Goal: Information Seeking & Learning: Understand process/instructions

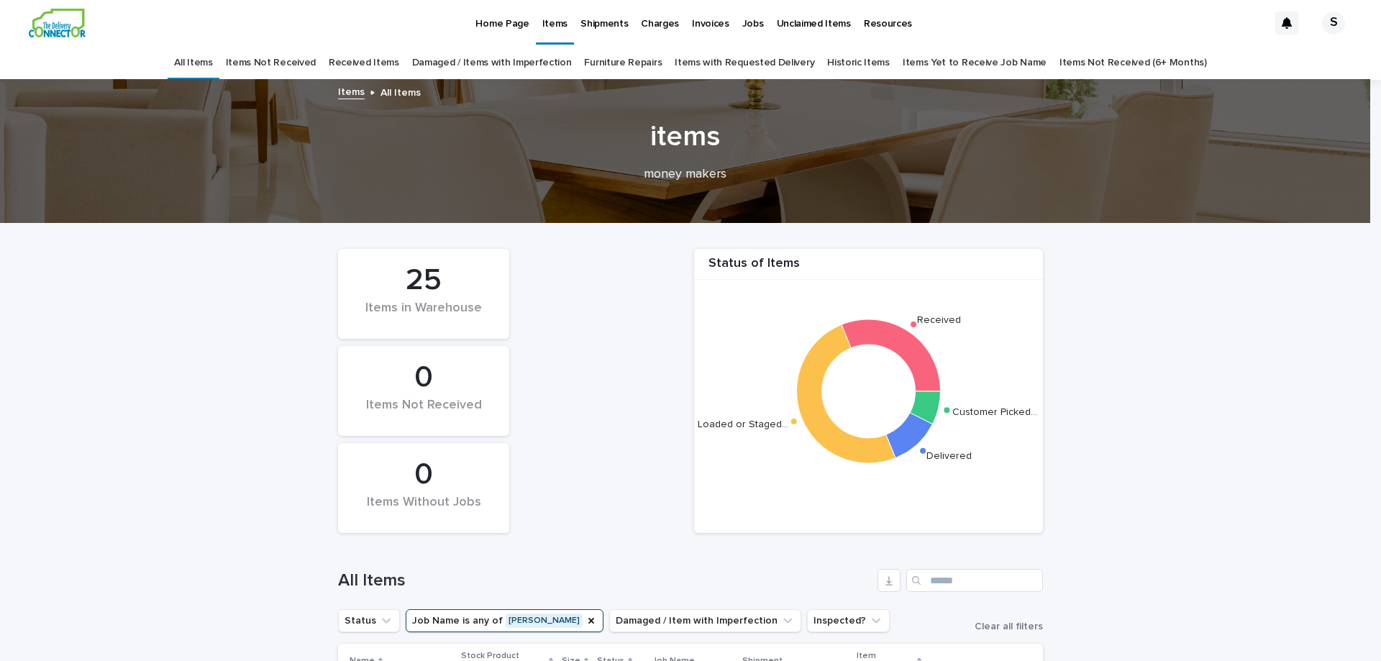
click at [1114, 291] on div "Loading... Saving… Loading... Saving… Status of Items Received Loaded or Staged…" at bounding box center [690, 617] width 1381 height 786
click at [617, 27] on p "Shipments" at bounding box center [603, 15] width 47 height 30
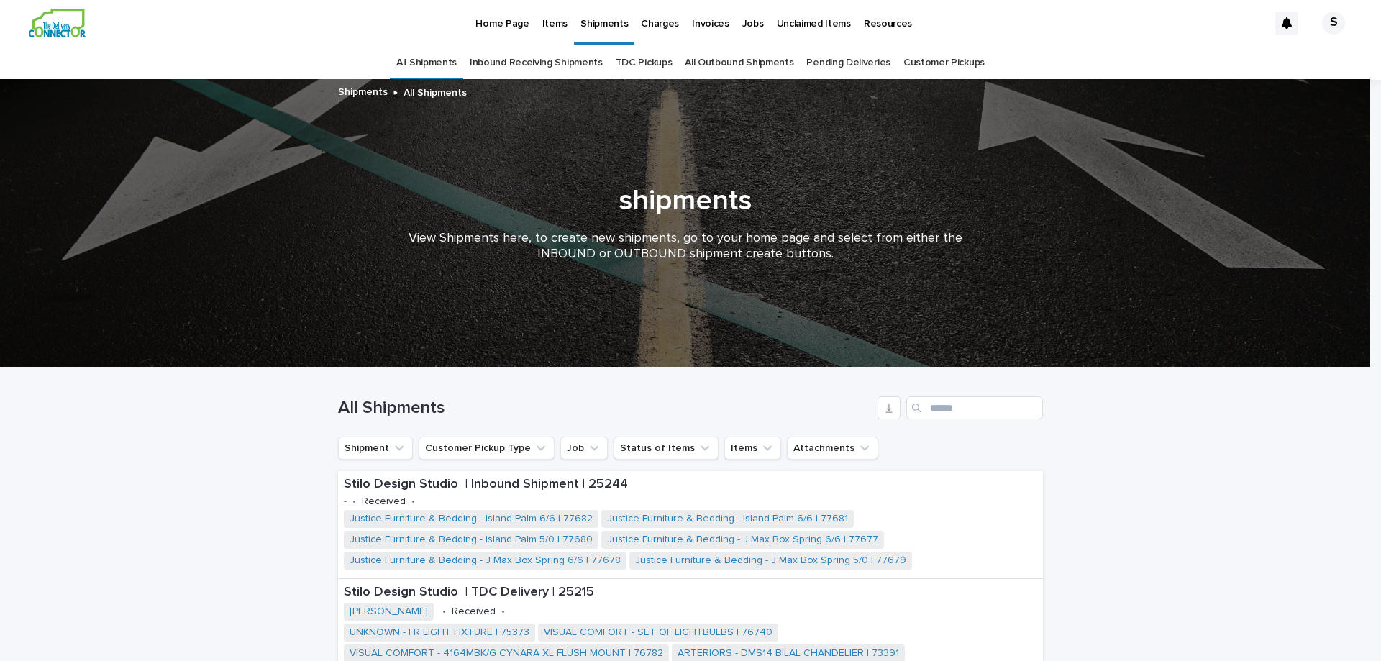
click at [545, 65] on link "Inbound Receiving Shipments" at bounding box center [536, 63] width 133 height 34
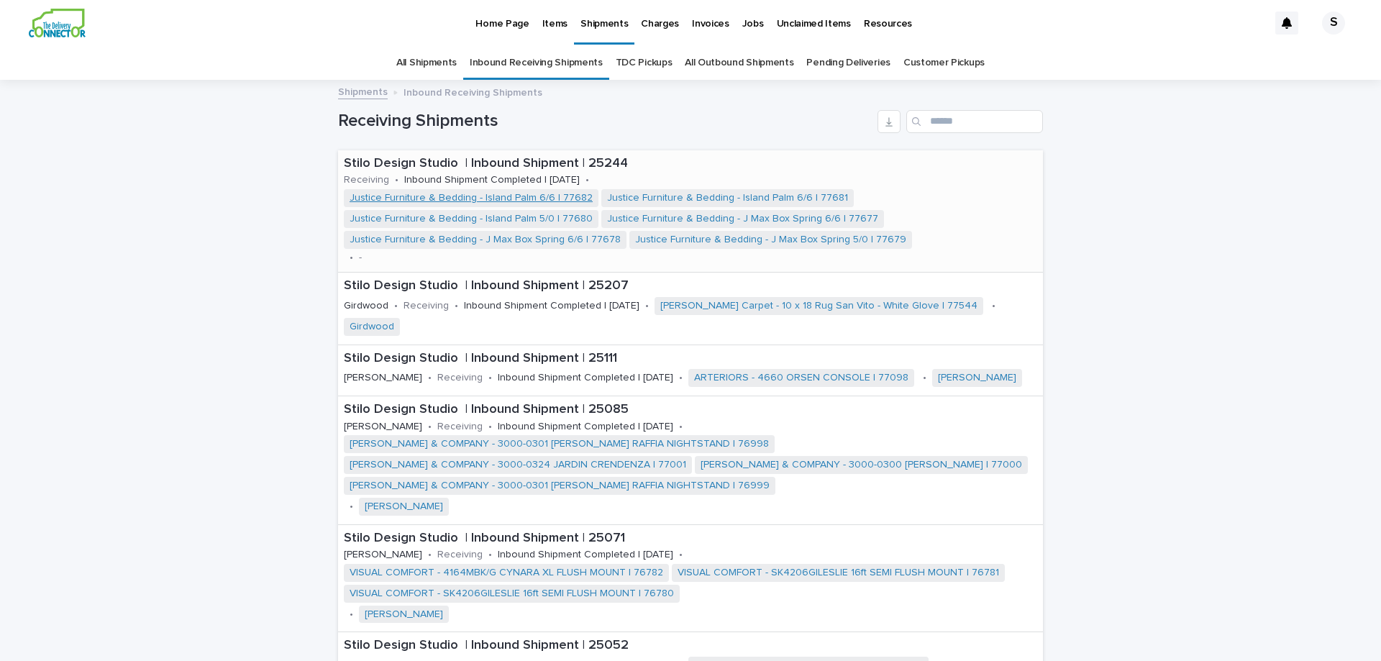
click at [460, 203] on span "Justice Furniture & Bedding - Island Palm 6/6 | 77682" at bounding box center [471, 198] width 255 height 18
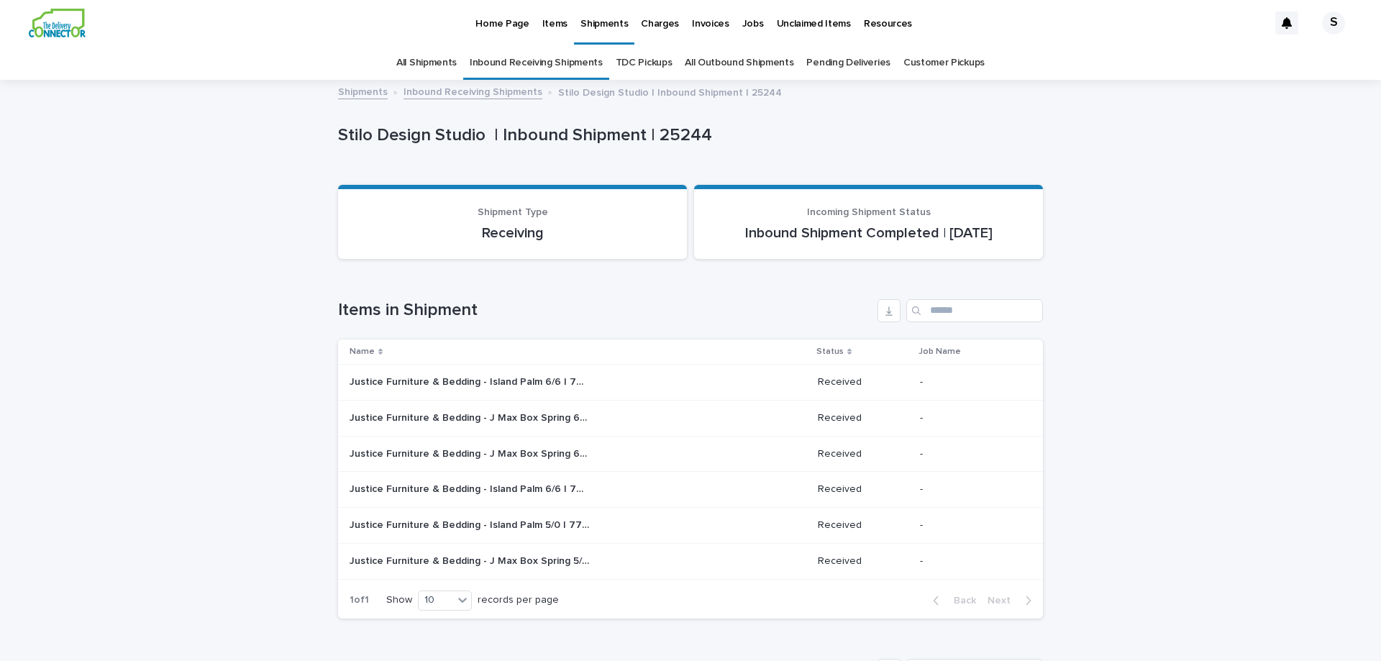
click at [540, 388] on p "Justice Furniture & Bedding - Island Palm 6/6 | 77682" at bounding box center [470, 380] width 242 height 15
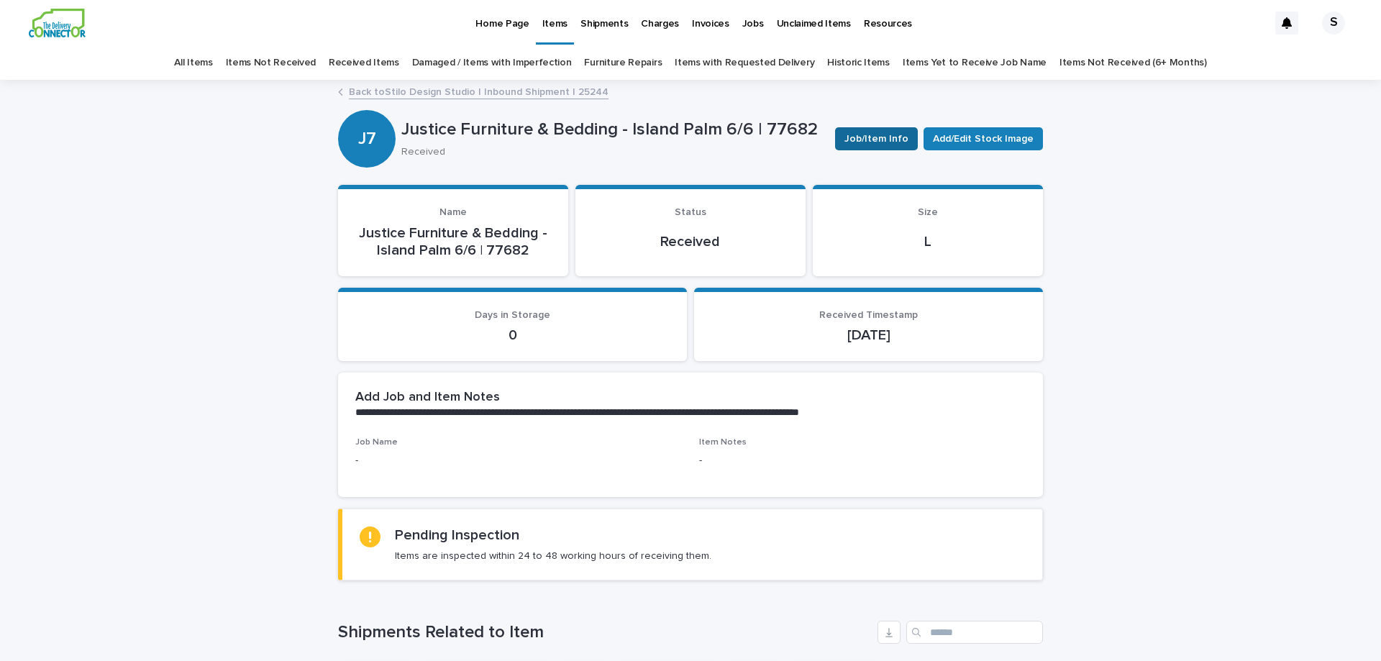
click at [861, 138] on span "Job/Item Info" at bounding box center [876, 139] width 64 height 14
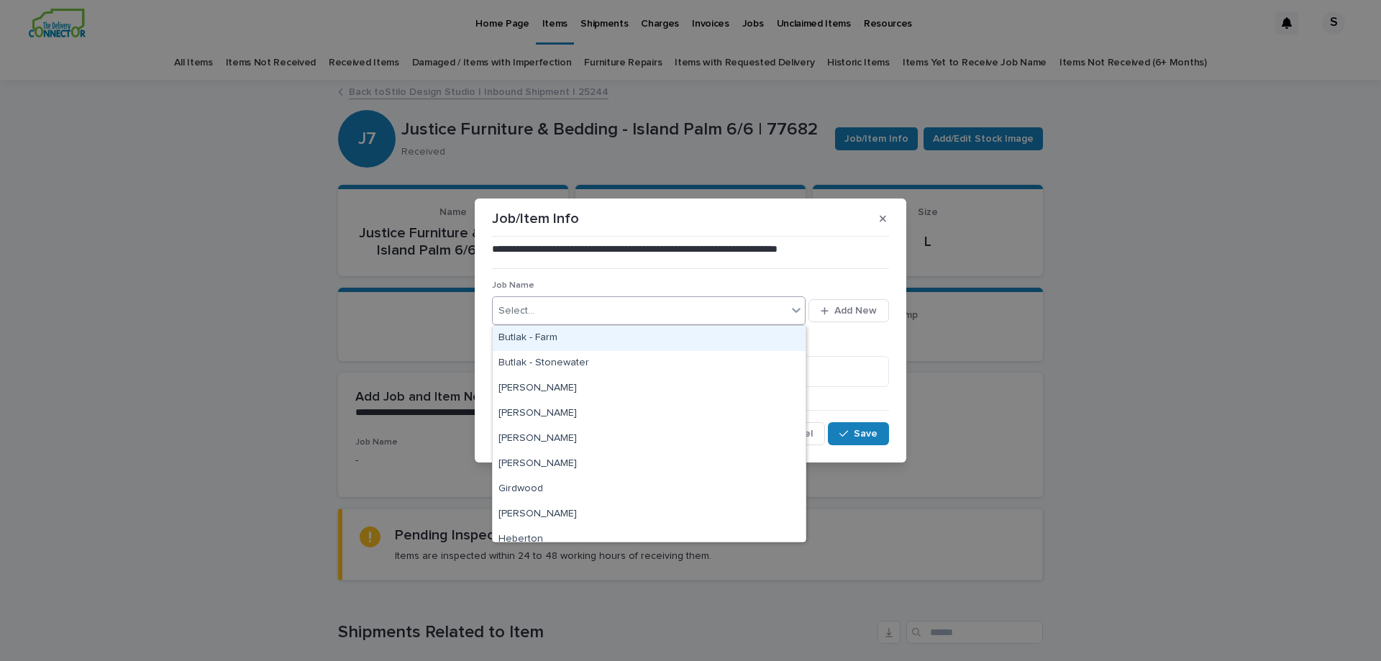
click at [799, 311] on icon at bounding box center [796, 310] width 9 height 5
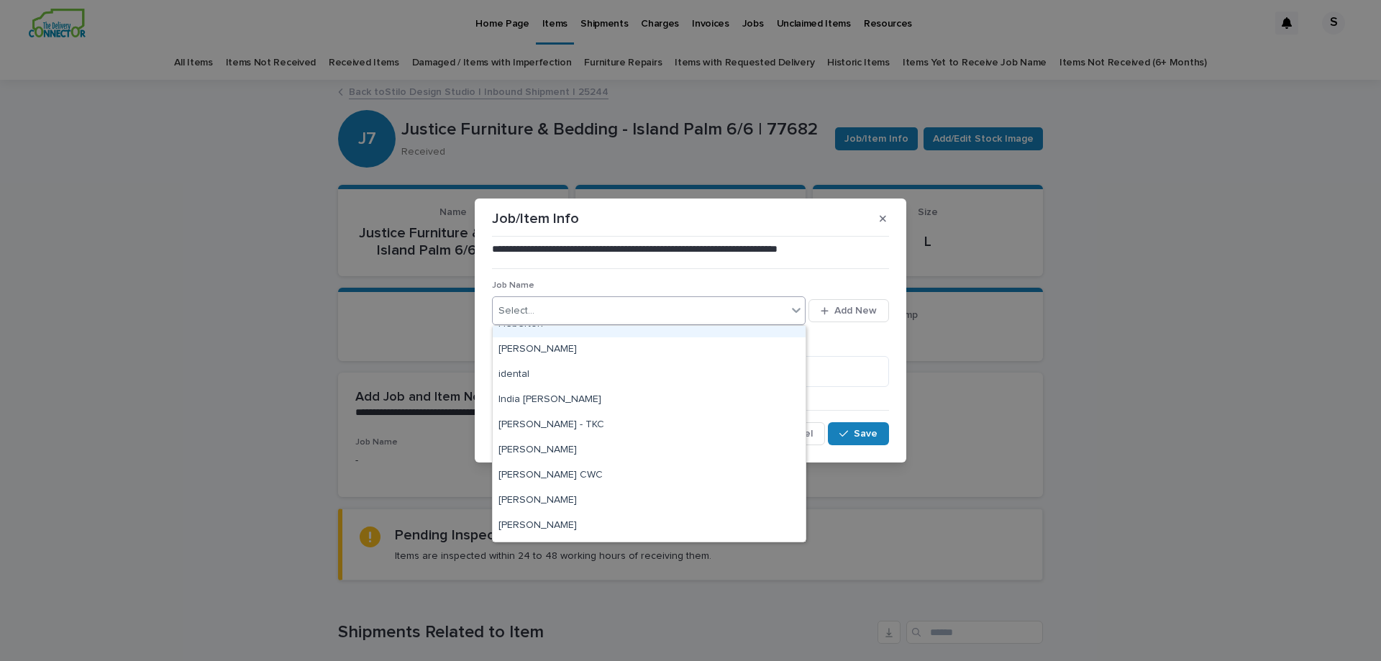
scroll to position [216, 0]
click at [687, 477] on div "[PERSON_NAME] CWC" at bounding box center [649, 474] width 313 height 25
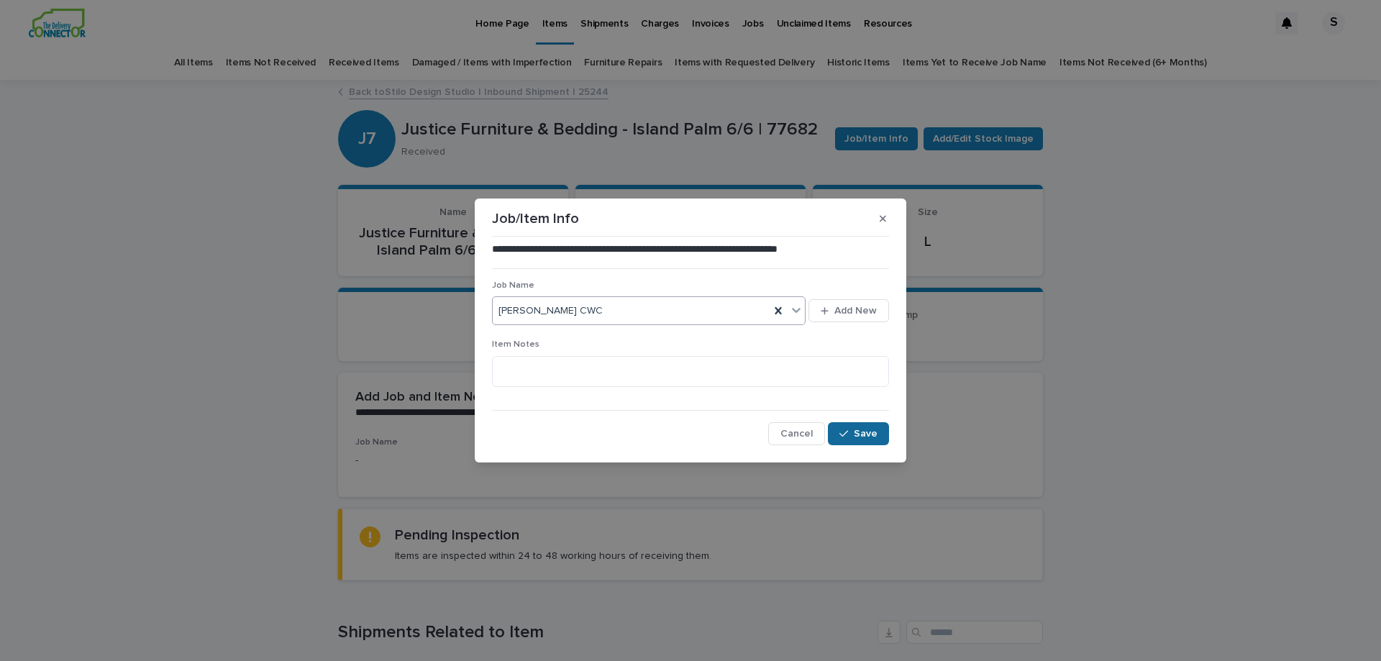
click at [847, 434] on icon "button" at bounding box center [843, 434] width 9 height 10
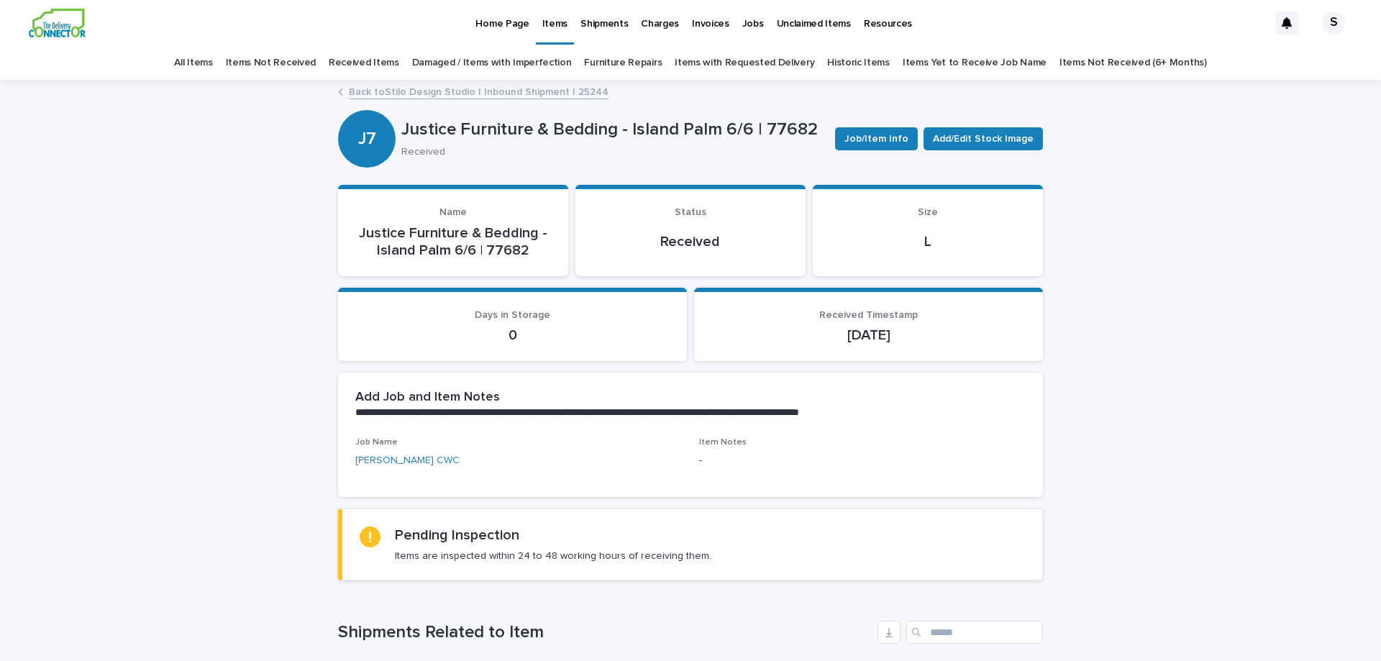
click at [382, 60] on link "Received Items" at bounding box center [364, 63] width 70 height 34
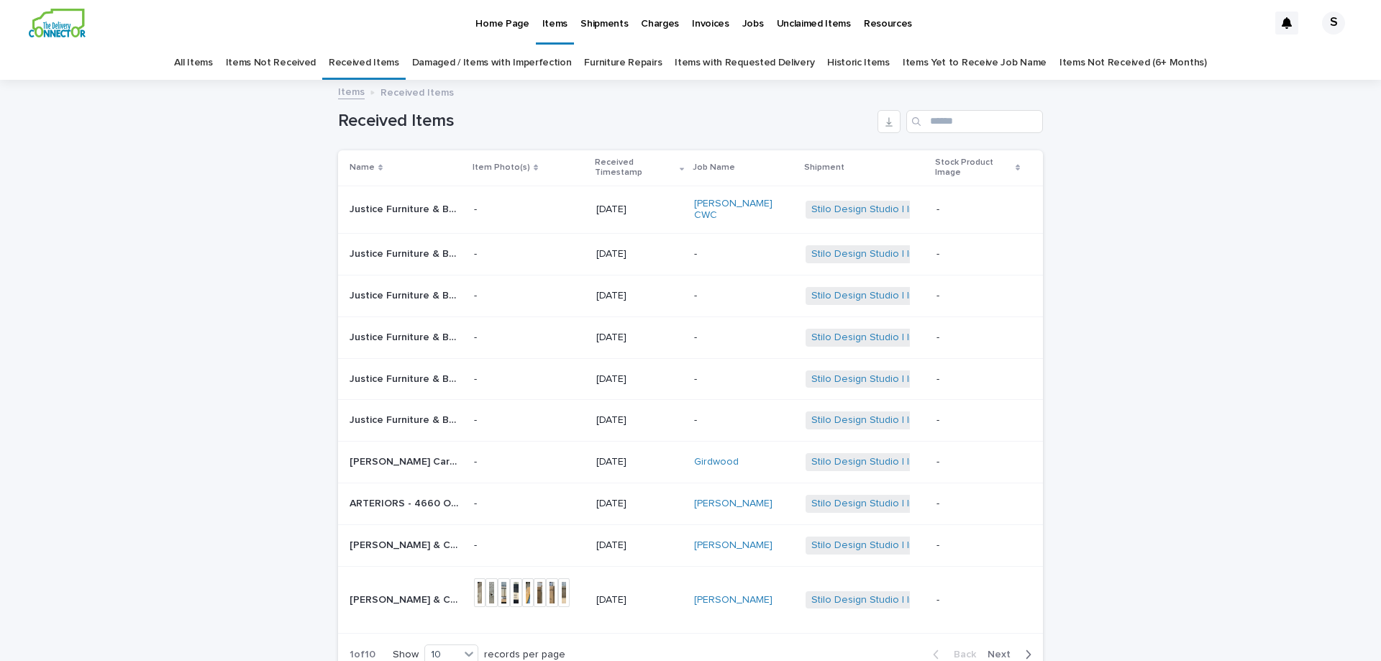
click at [423, 245] on p "Justice Furniture & Bedding - J Max Box Spring 6/6 | 77677" at bounding box center [407, 252] width 116 height 15
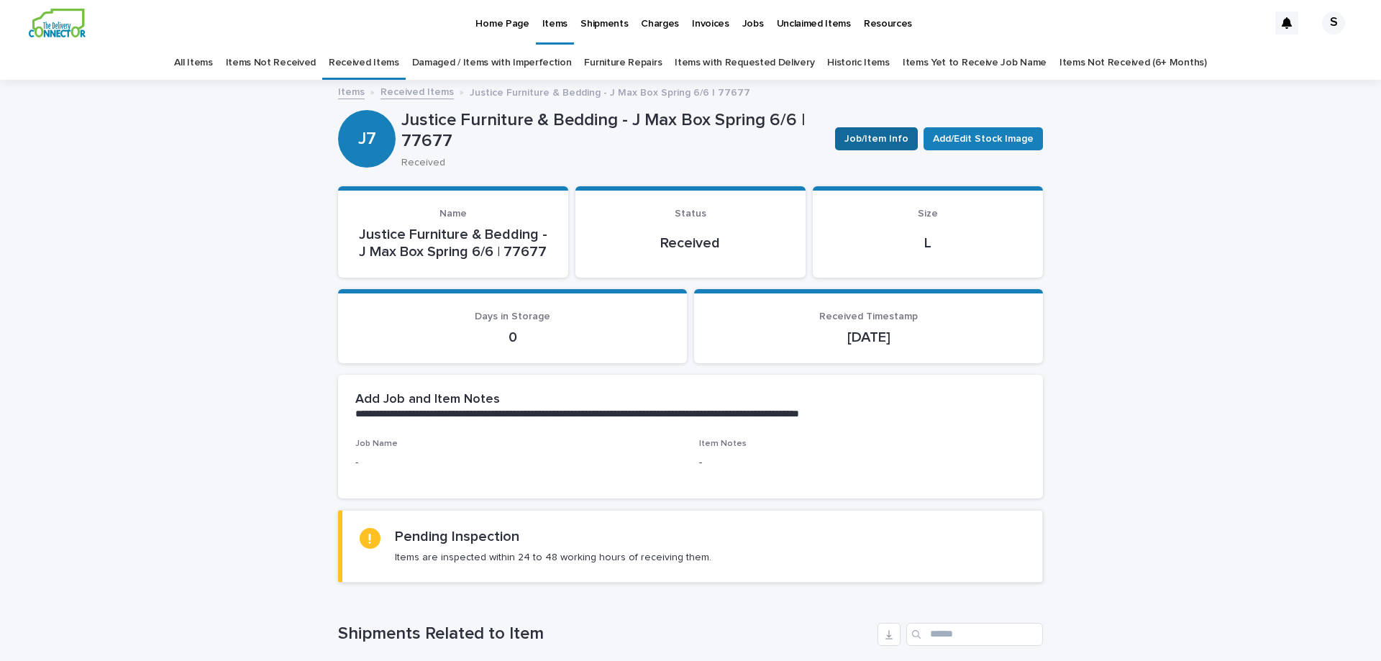
click at [874, 138] on span "Job/Item Info" at bounding box center [876, 139] width 64 height 14
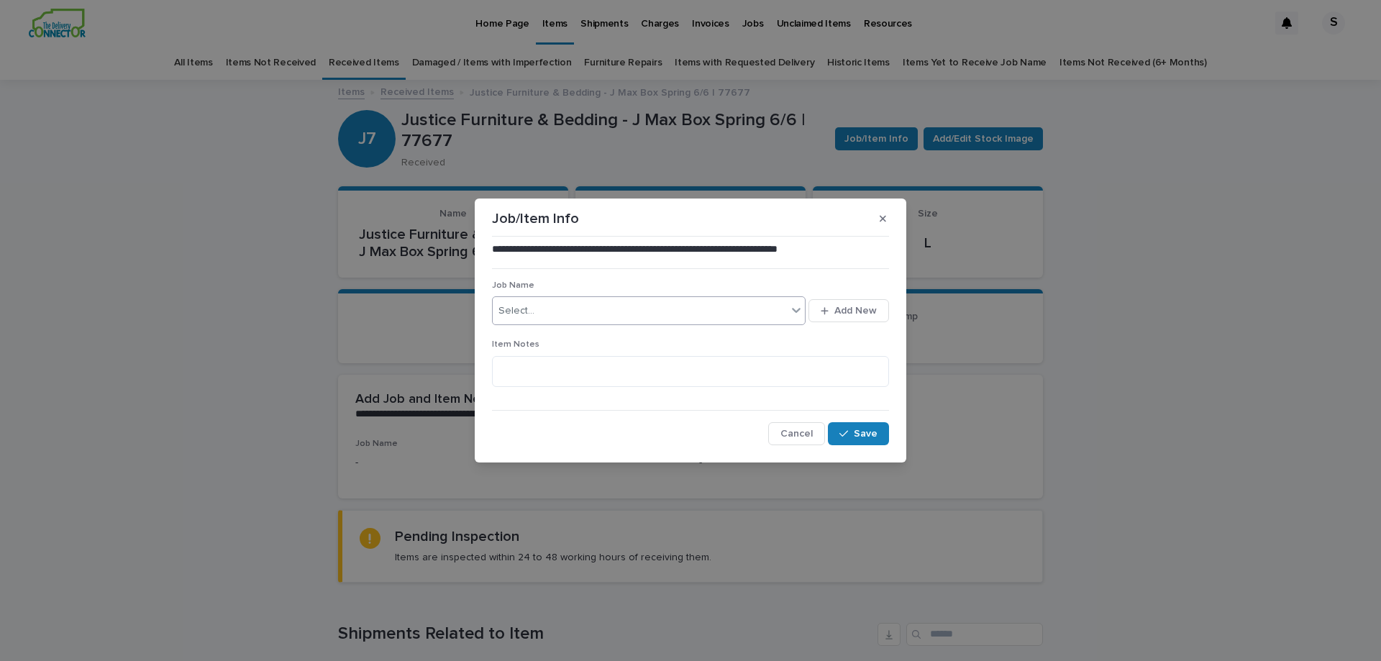
click at [795, 308] on icon at bounding box center [796, 310] width 14 height 14
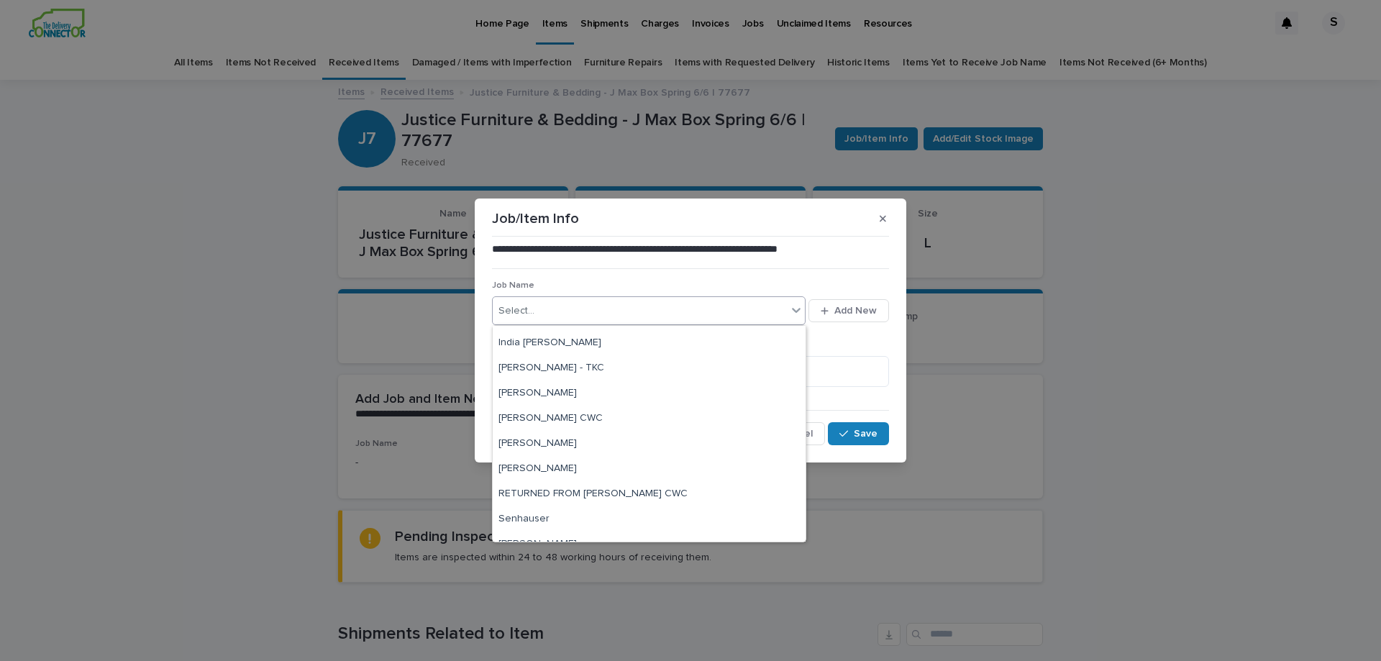
scroll to position [288, 0]
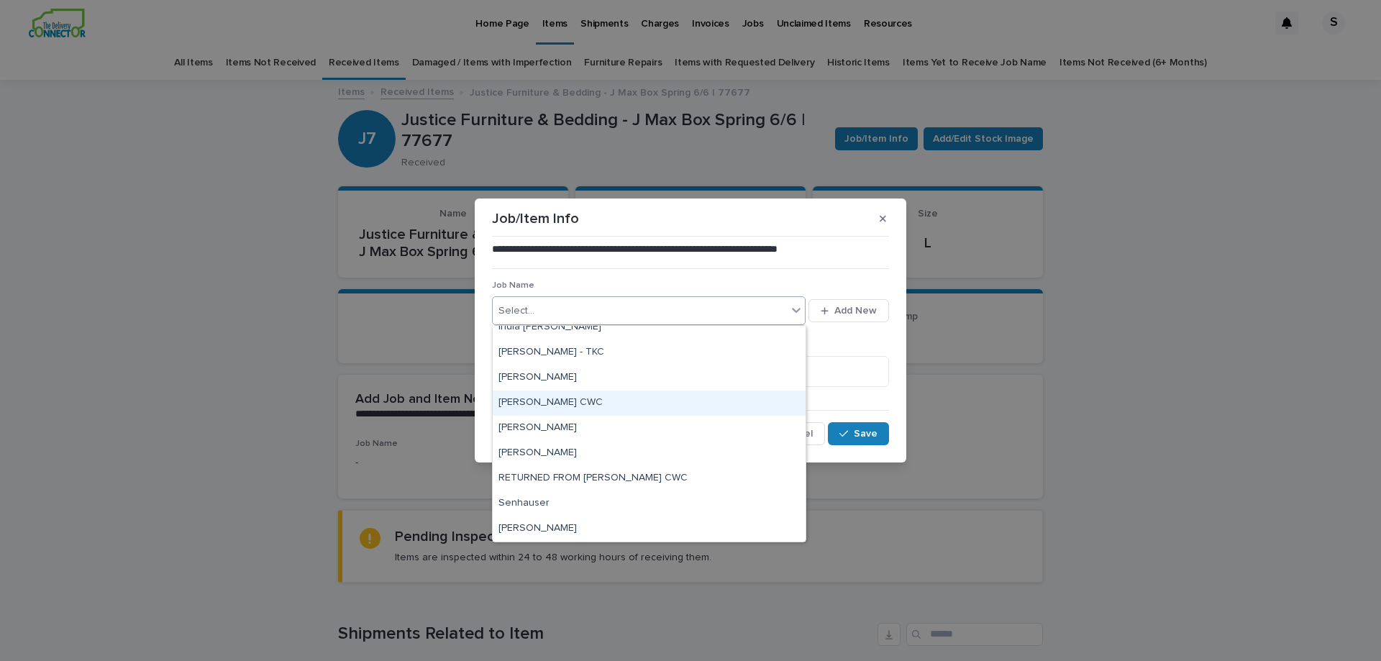
click at [542, 403] on div "[PERSON_NAME] CWC" at bounding box center [649, 402] width 313 height 25
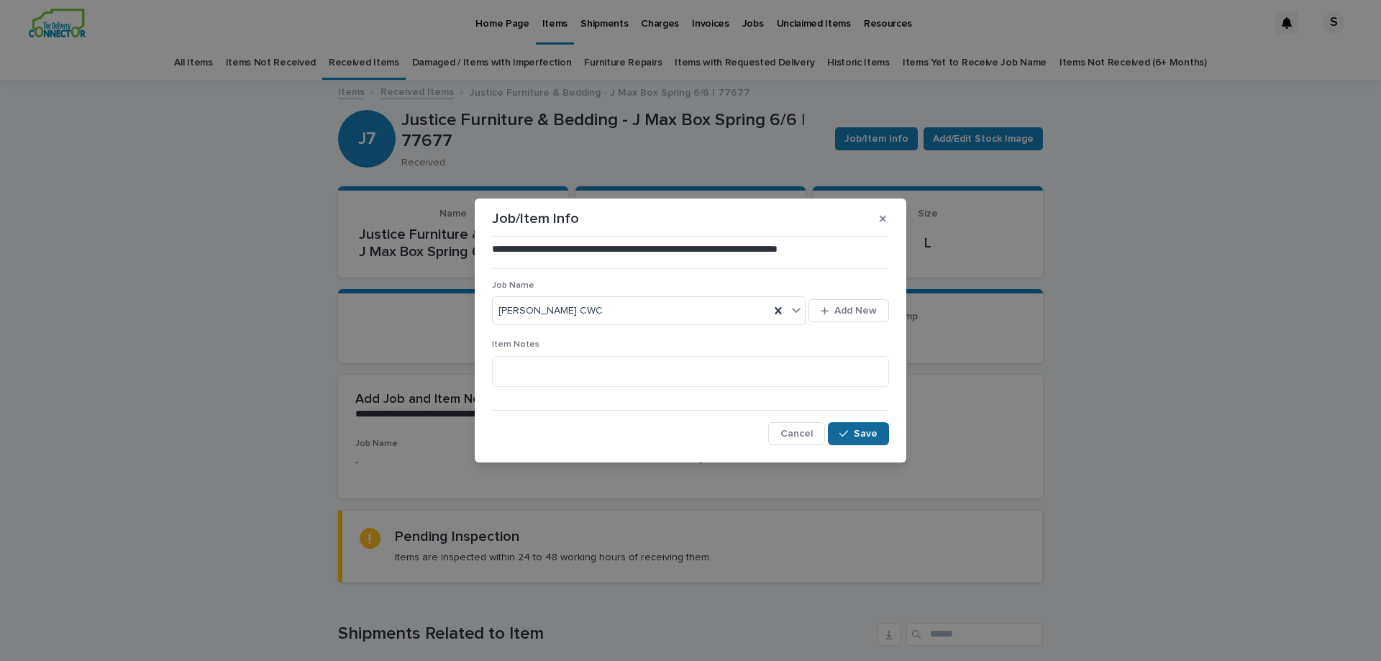
click at [848, 431] on icon "button" at bounding box center [843, 434] width 9 height 10
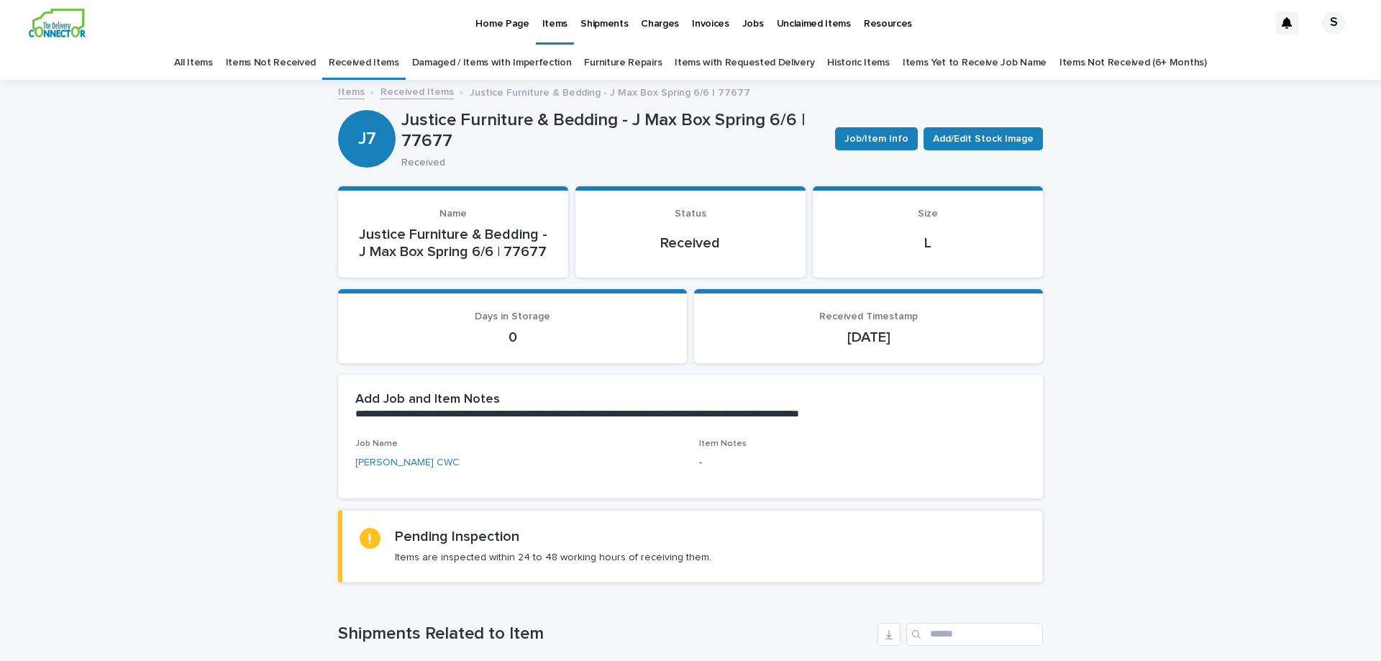
click at [431, 94] on link "Received Items" at bounding box center [416, 91] width 73 height 17
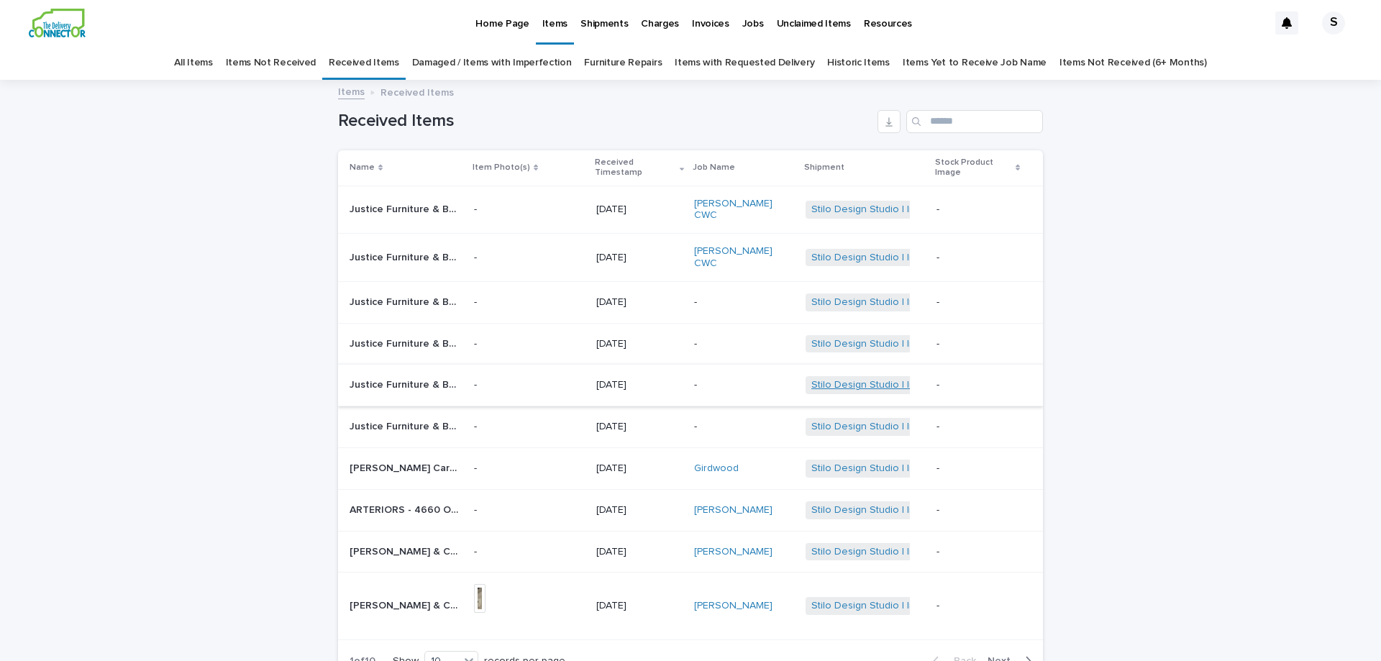
scroll to position [46, 0]
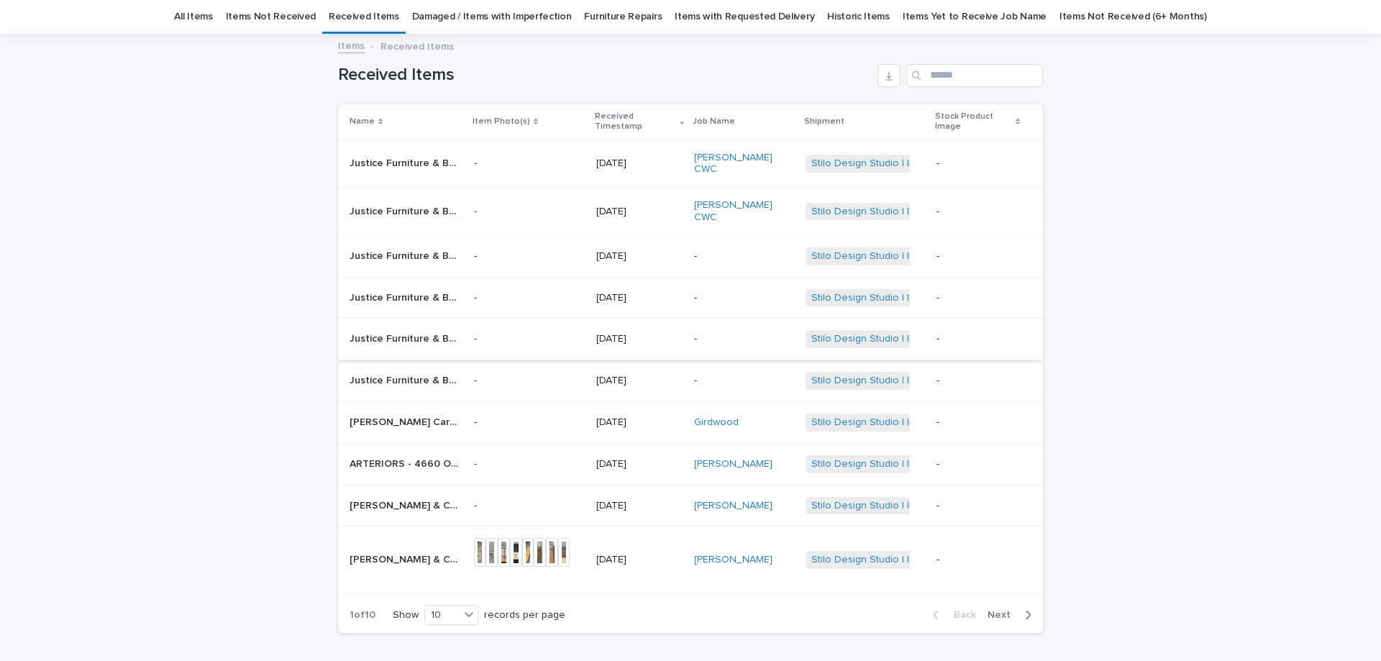
click at [434, 247] on p "Justice Furniture & Bedding - J Max Box Spring 6/6 | 77678" at bounding box center [407, 254] width 116 height 15
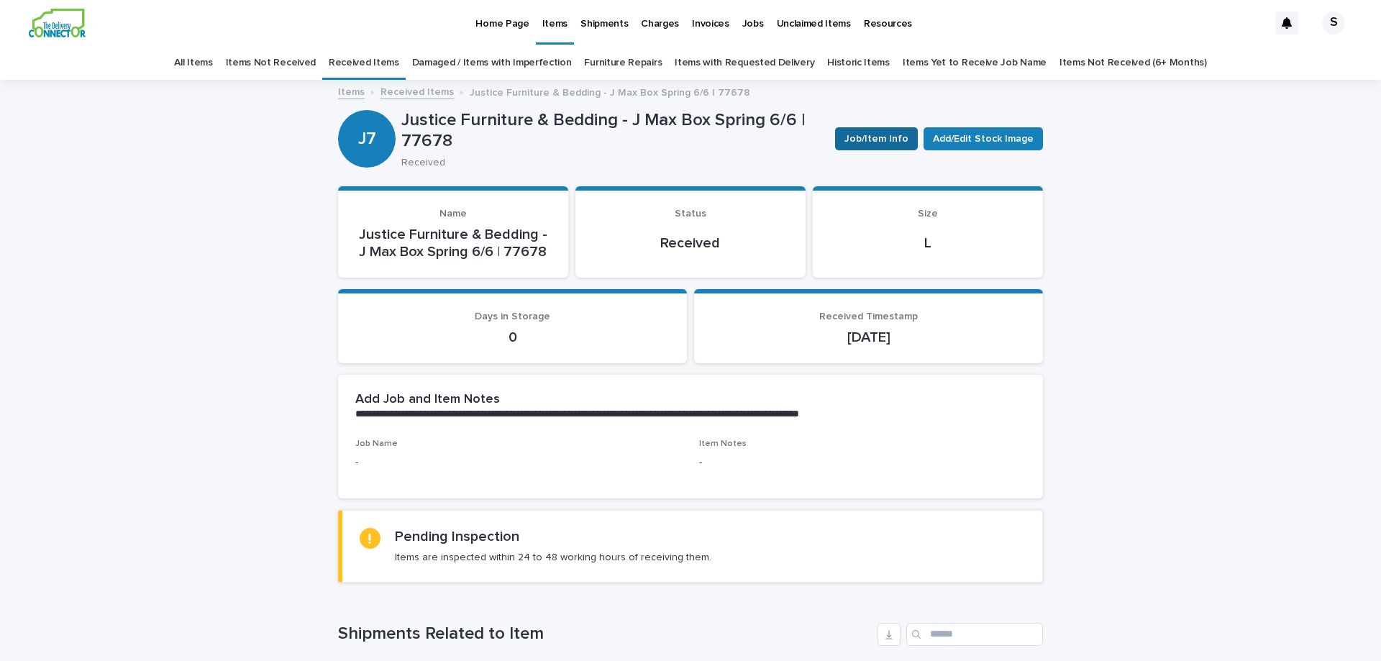
click at [868, 145] on span "Job/Item Info" at bounding box center [876, 139] width 64 height 14
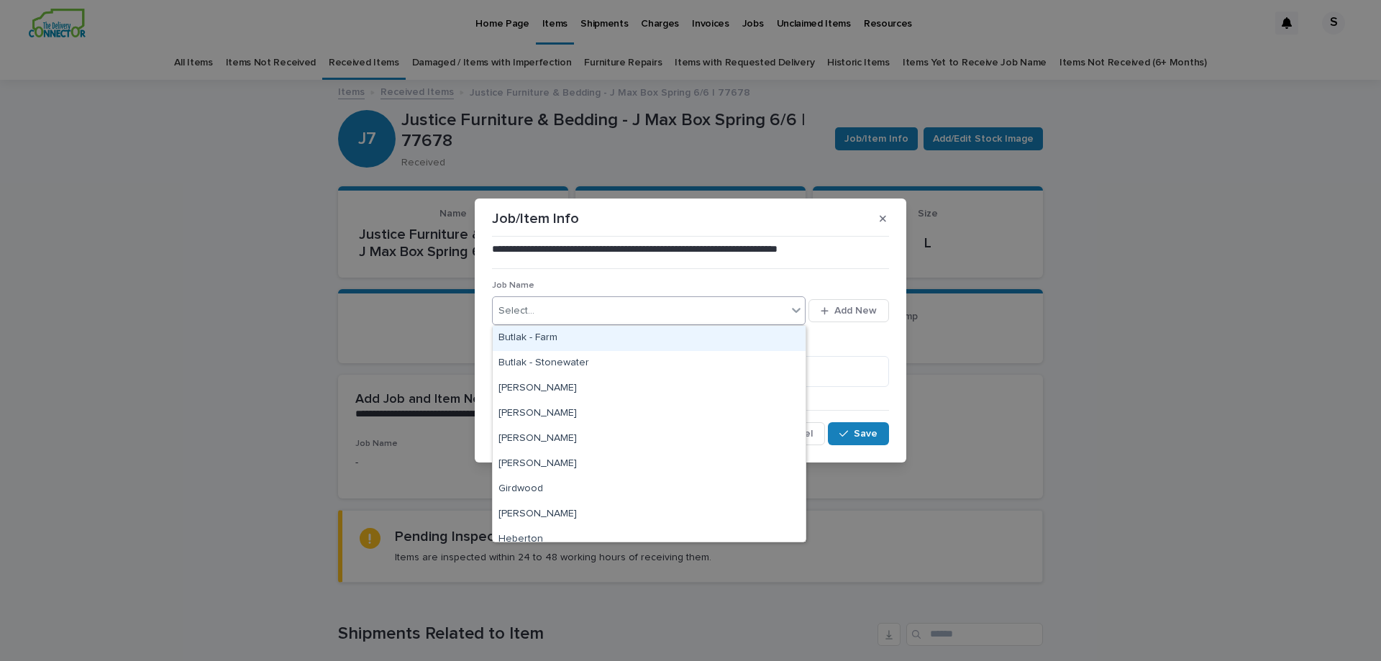
click at [606, 310] on div "Select..." at bounding box center [640, 311] width 294 height 24
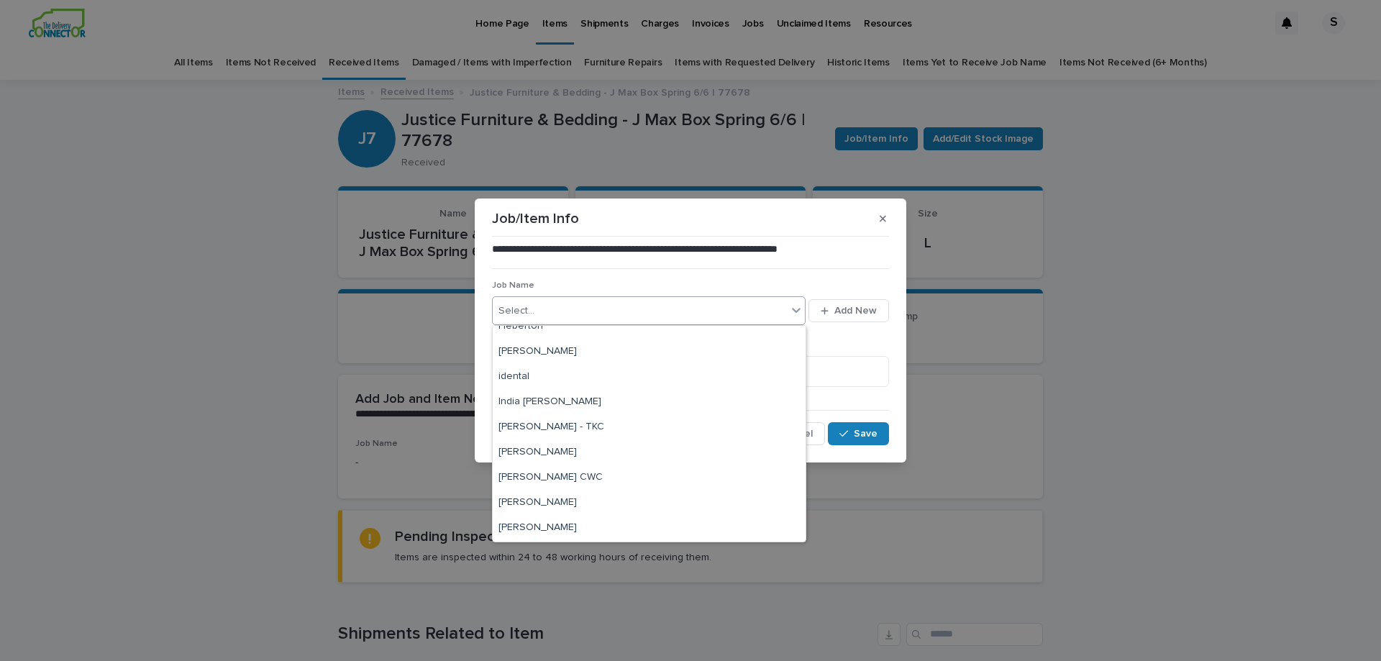
scroll to position [216, 0]
click at [604, 477] on div "[PERSON_NAME] CWC" at bounding box center [649, 474] width 313 height 25
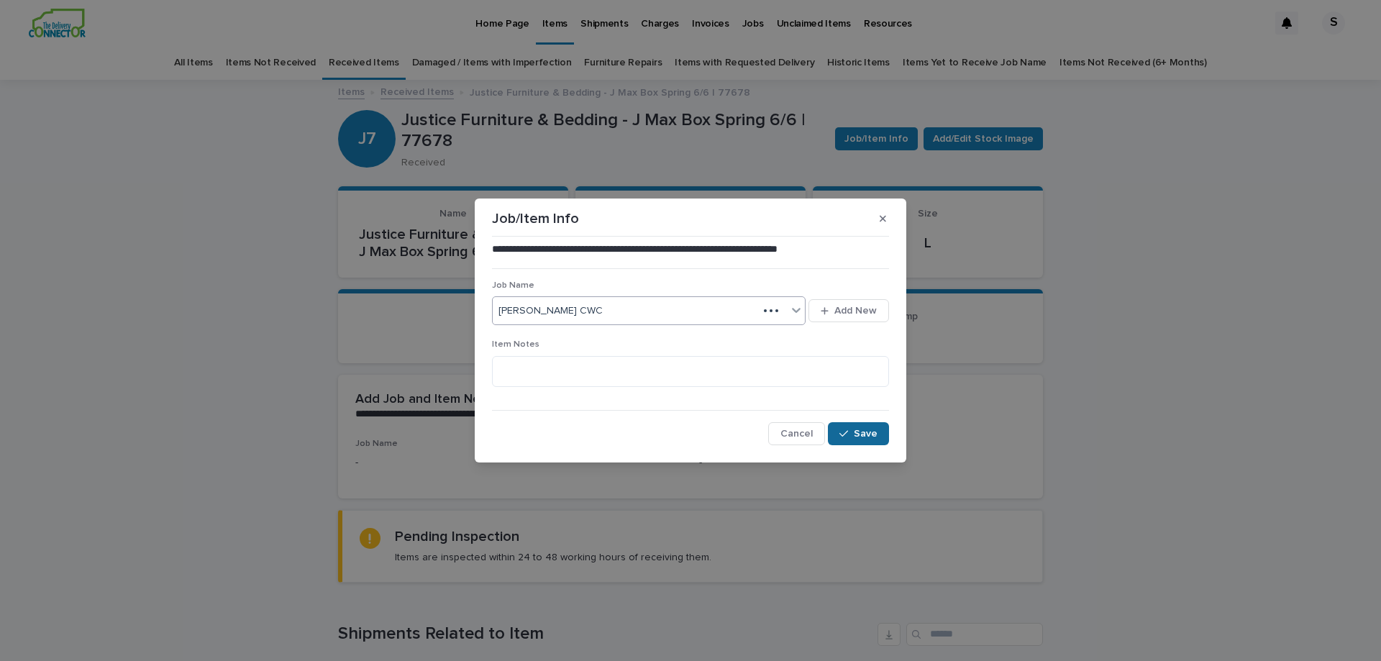
click at [852, 430] on div "button" at bounding box center [846, 434] width 14 height 10
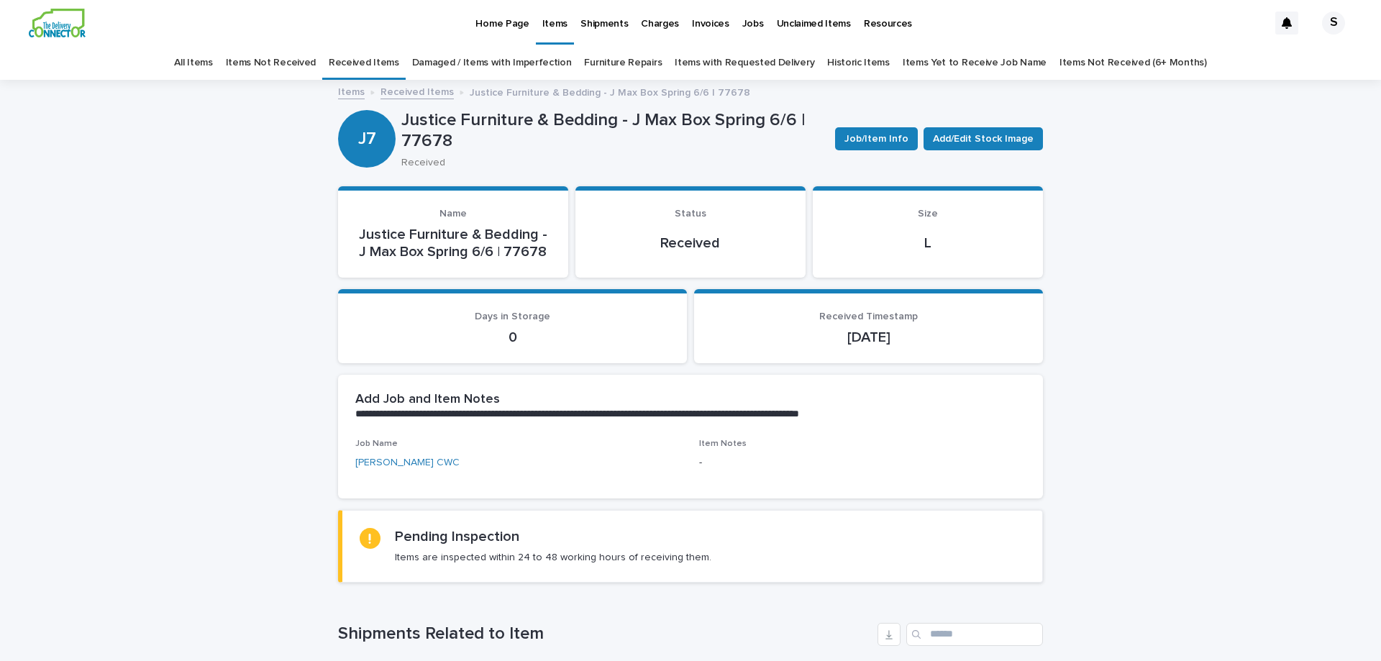
click at [434, 92] on link "Received Items" at bounding box center [416, 91] width 73 height 17
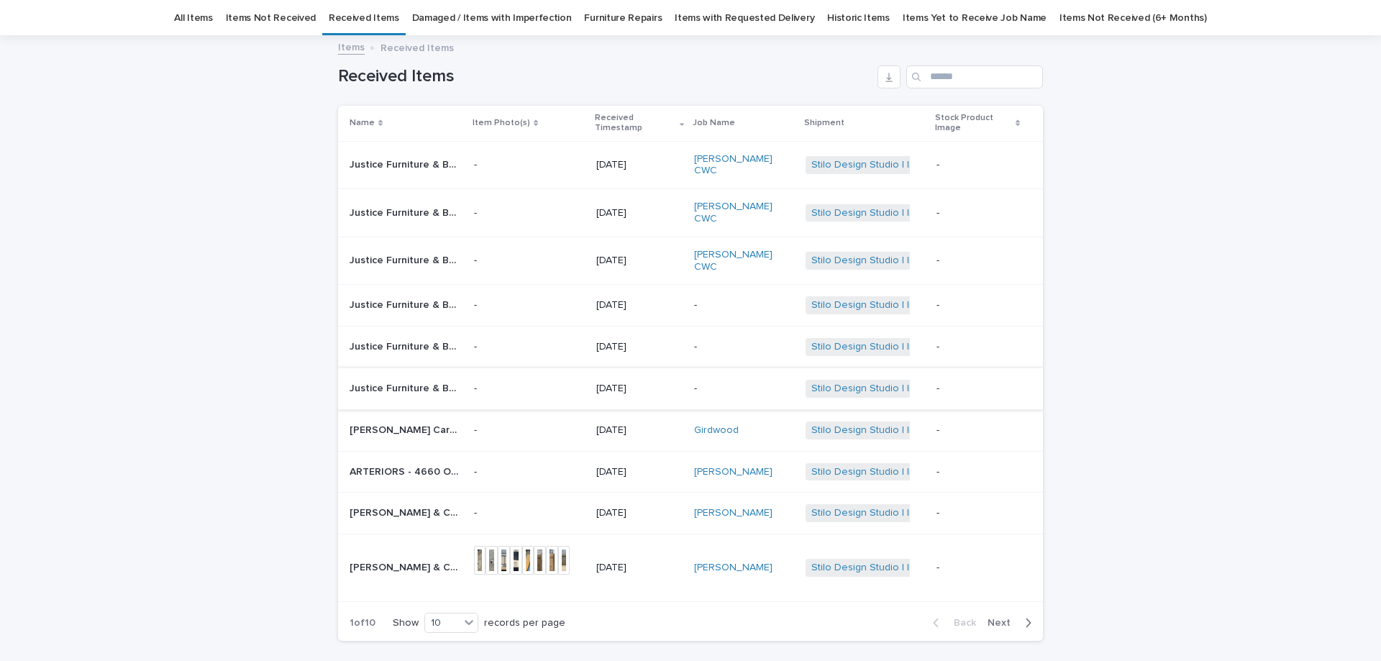
scroll to position [46, 0]
click at [452, 295] on p "Justice Furniture & Bedding - Island Palm 6/6 | 77681" at bounding box center [407, 302] width 116 height 15
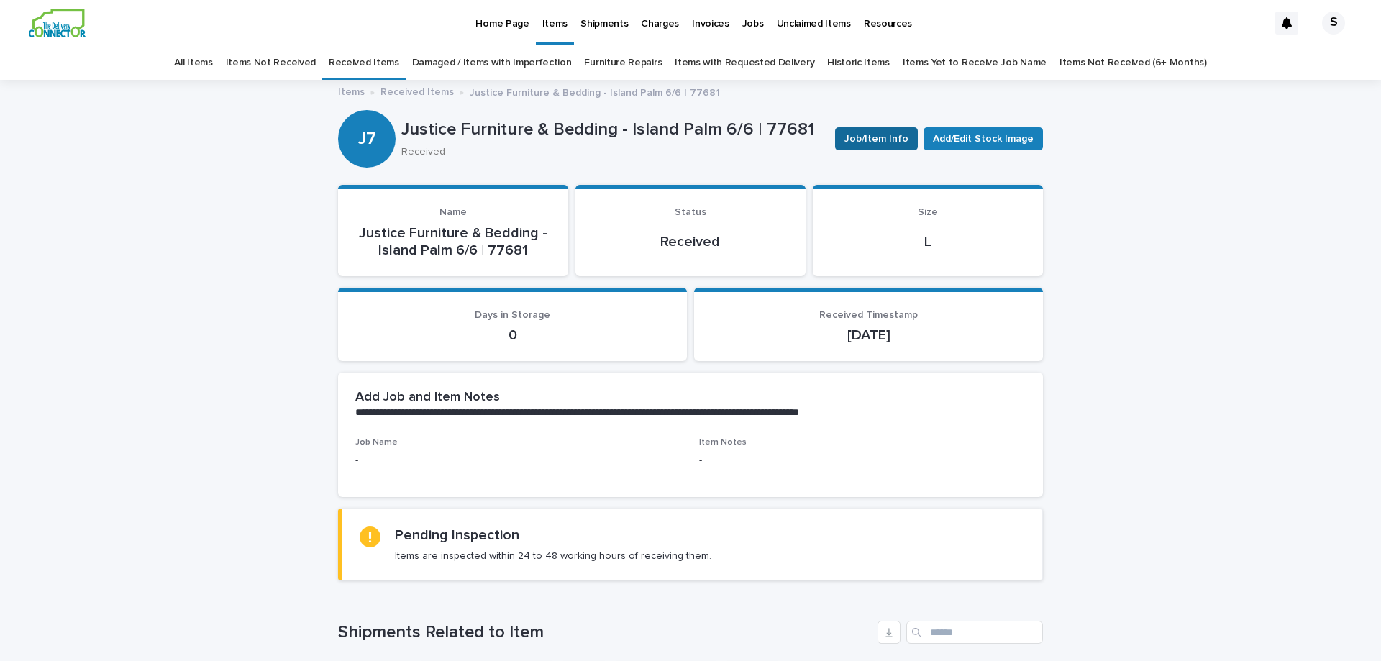
click at [879, 137] on span "Job/Item Info" at bounding box center [876, 139] width 64 height 14
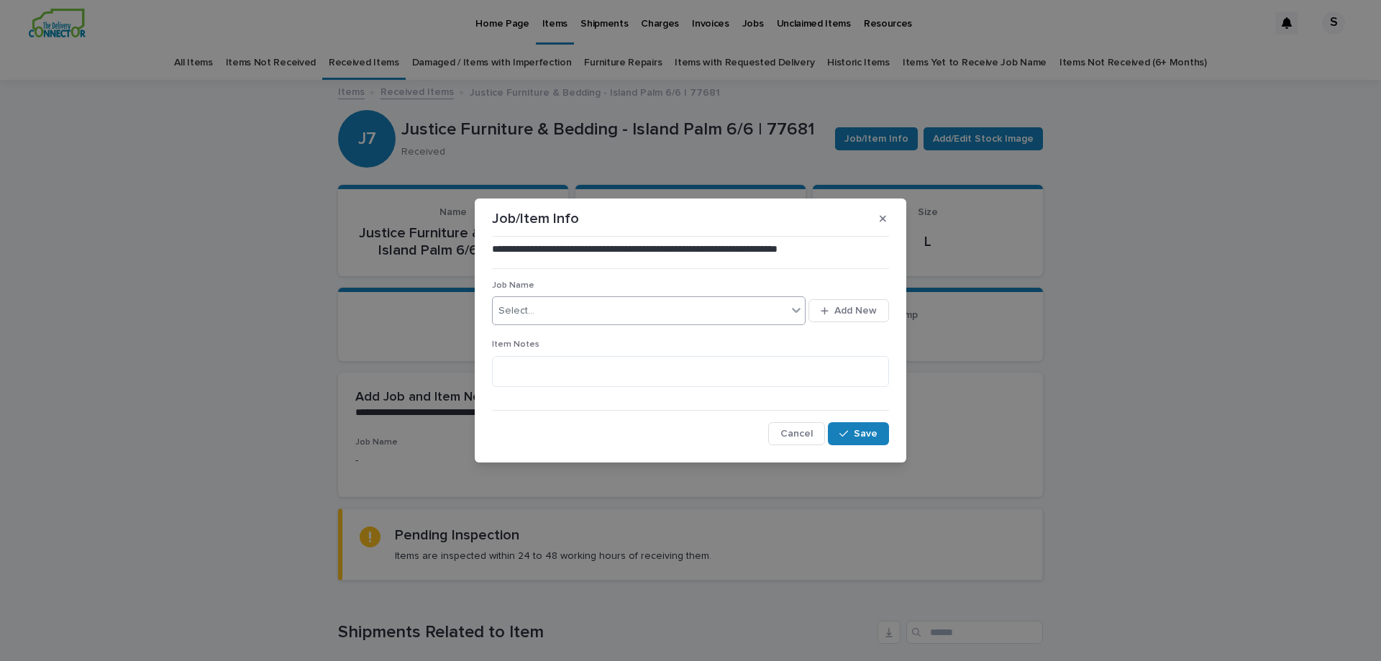
click at [795, 306] on icon at bounding box center [796, 310] width 14 height 14
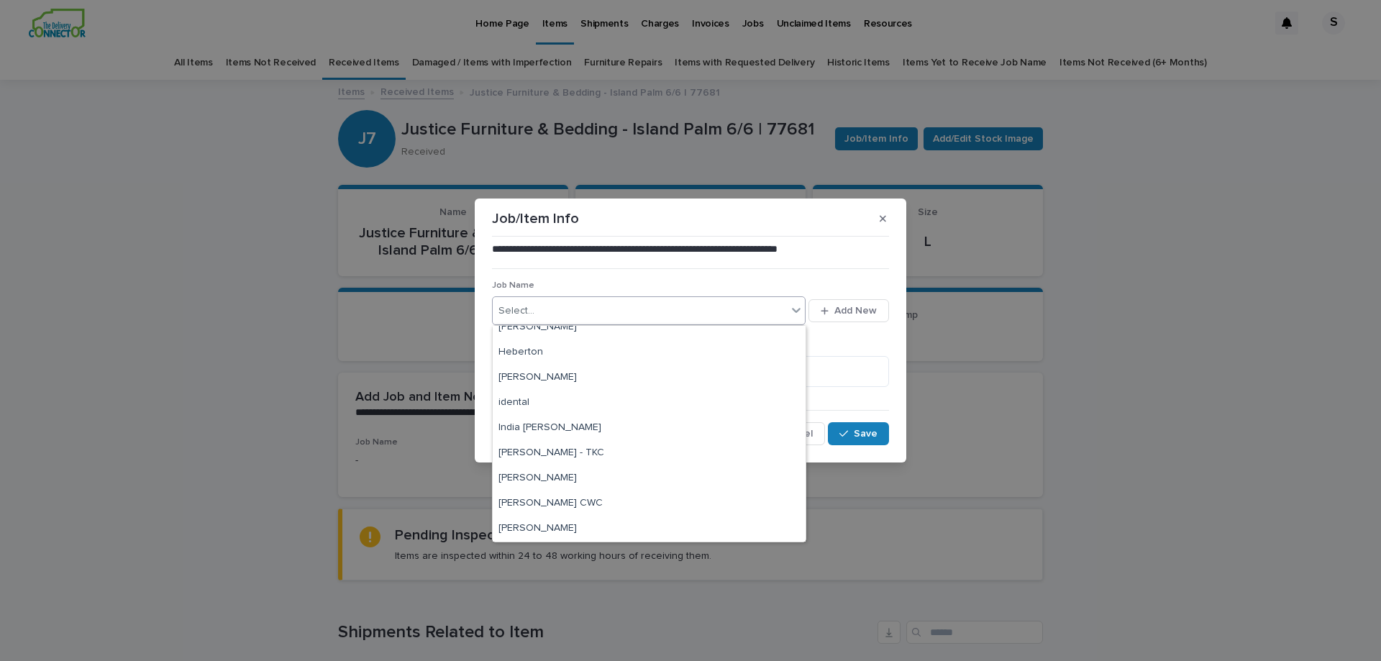
scroll to position [216, 0]
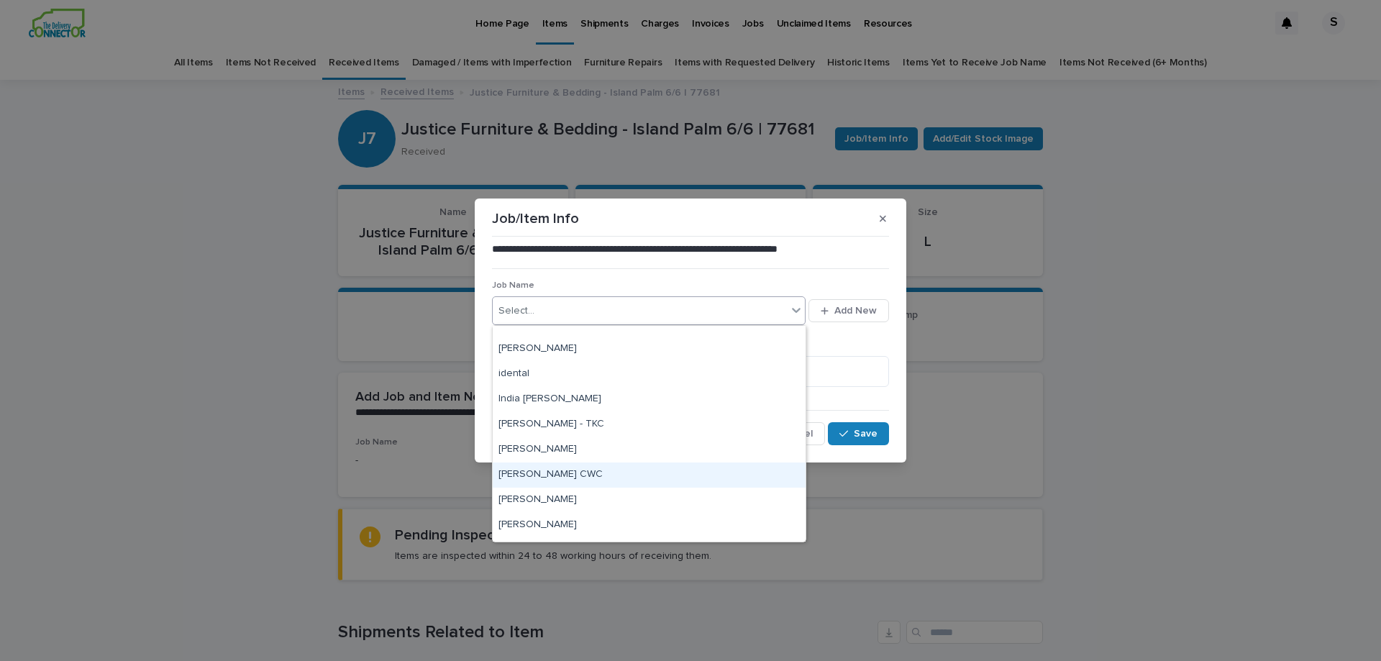
click at [657, 467] on div "[PERSON_NAME] CWC" at bounding box center [649, 474] width 313 height 25
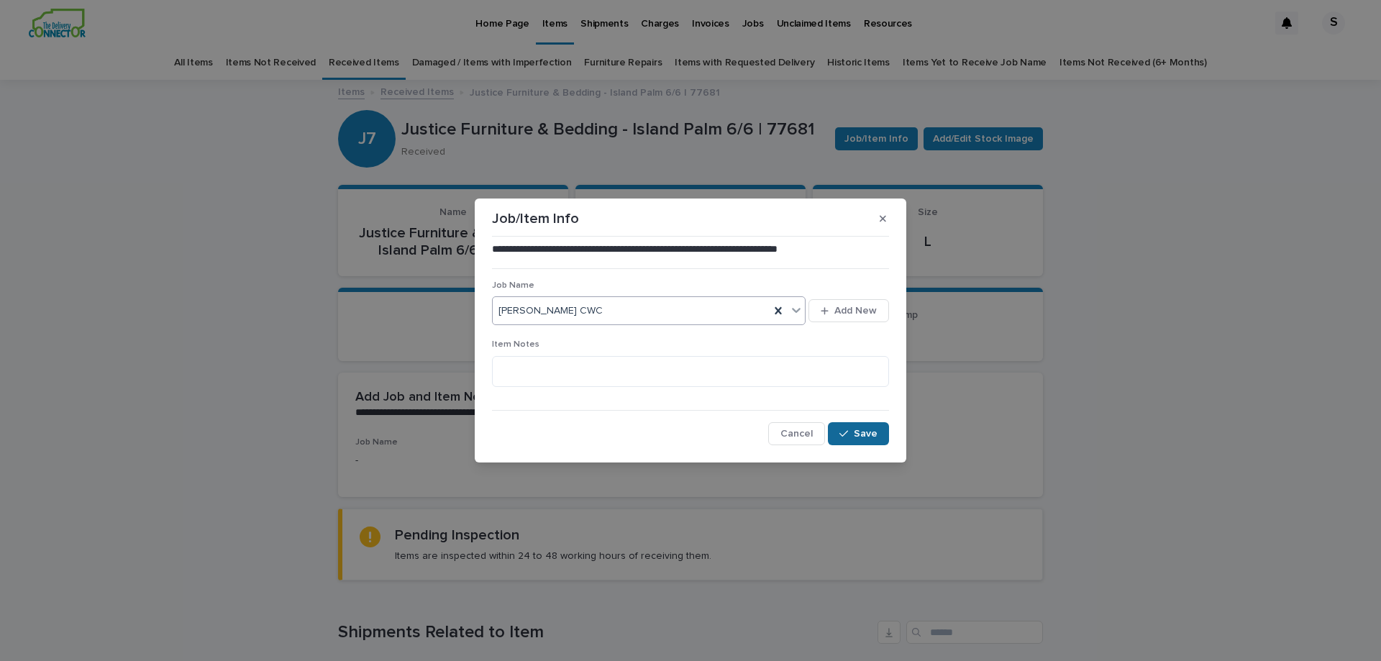
click at [880, 434] on button "Save" at bounding box center [858, 433] width 61 height 23
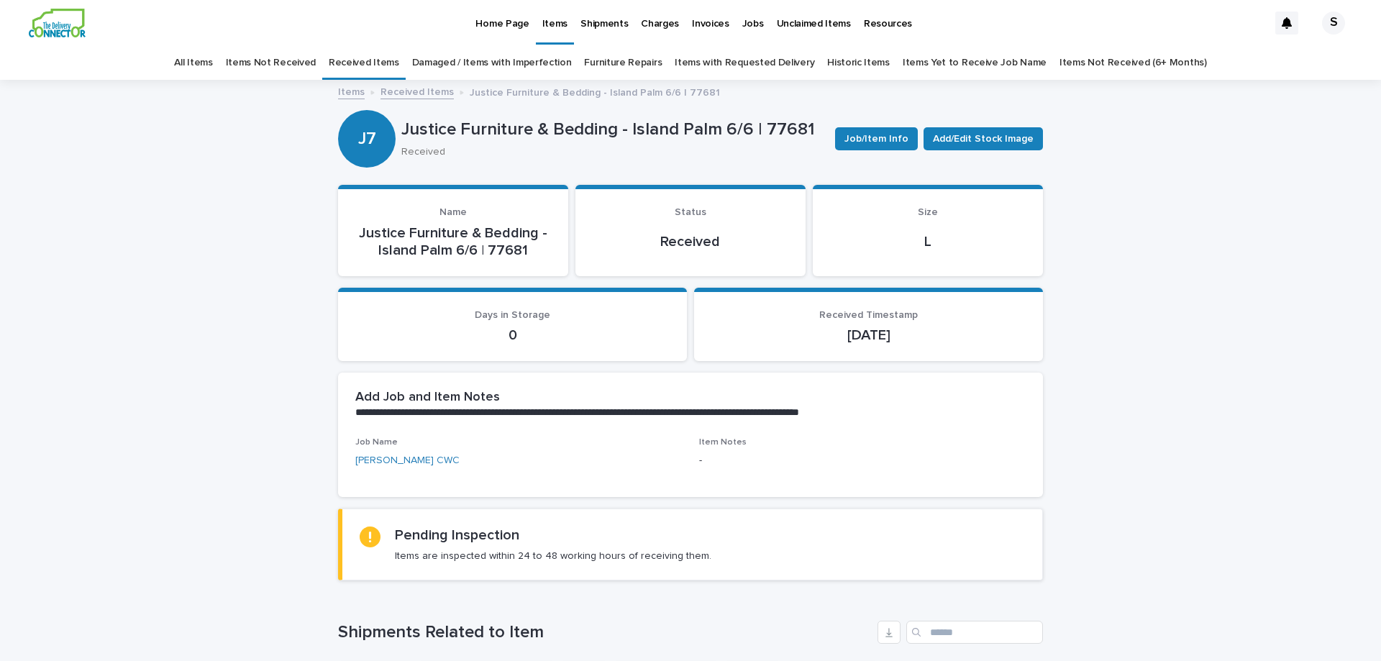
click at [431, 86] on link "Received Items" at bounding box center [416, 91] width 73 height 17
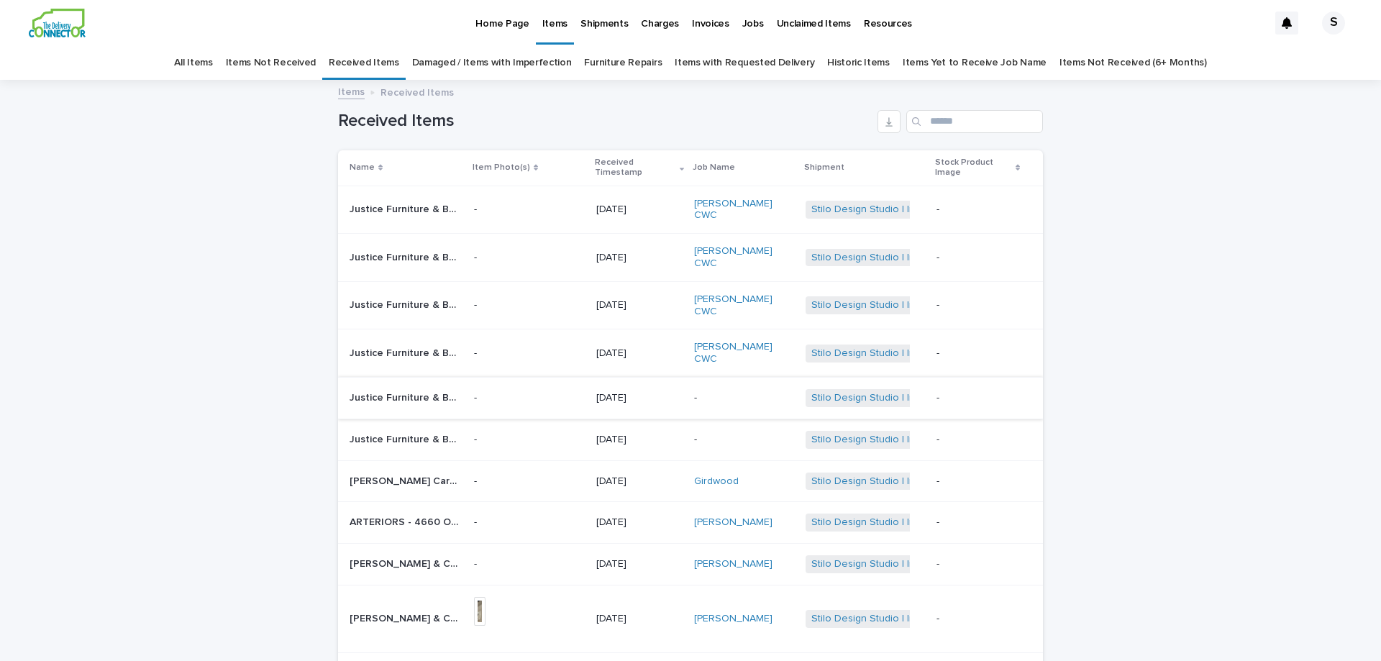
scroll to position [46, 0]
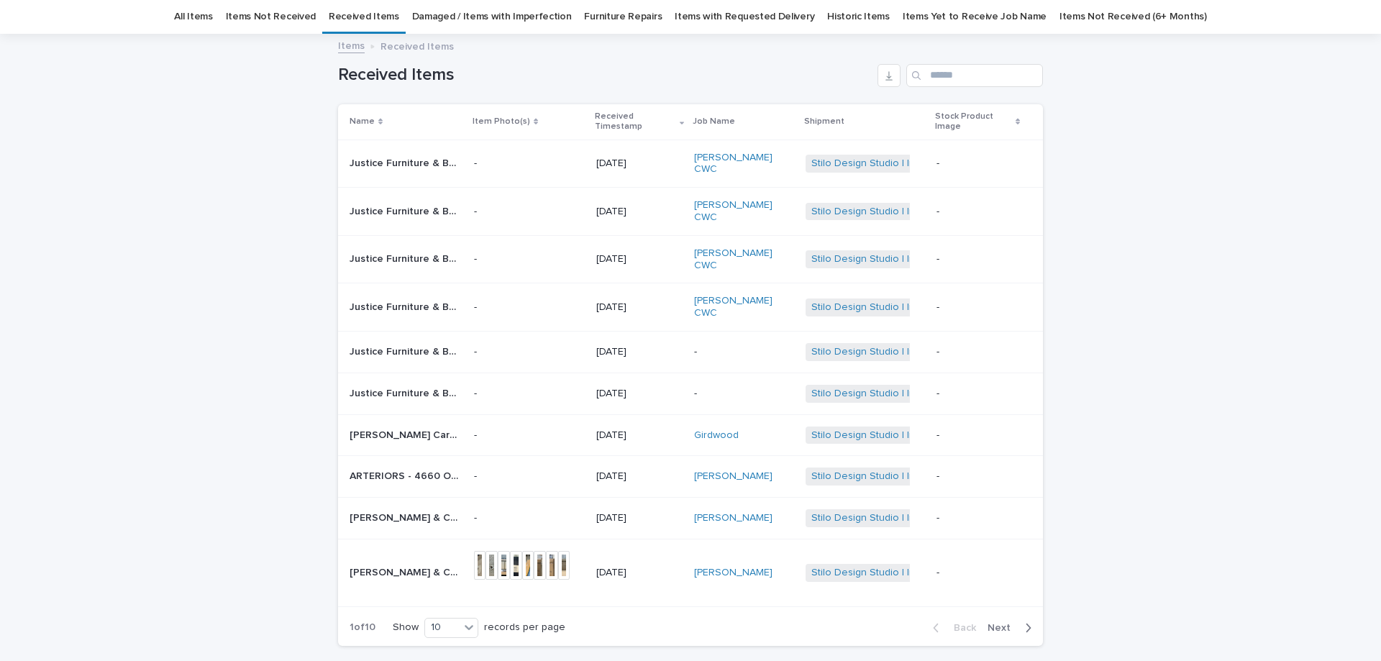
click at [438, 343] on p "Justice Furniture & Bedding - Island Palm 5/0 | 77680" at bounding box center [407, 350] width 116 height 15
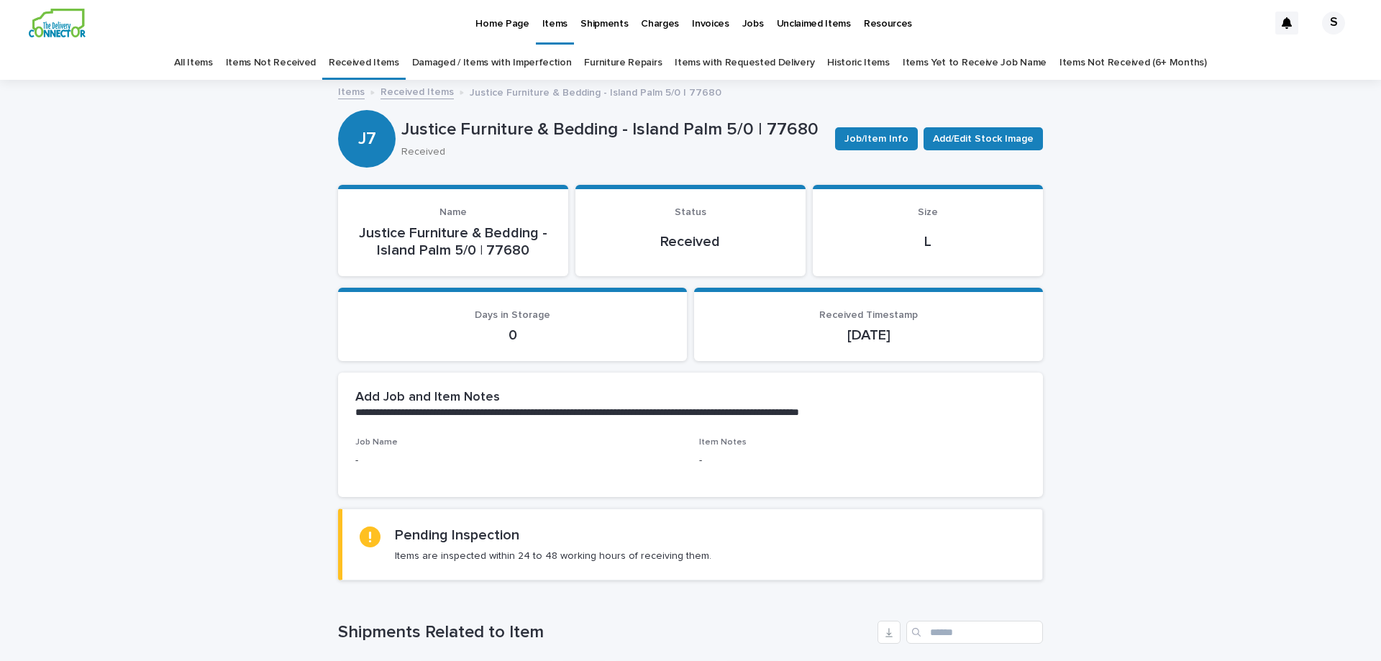
click at [423, 93] on link "Received Items" at bounding box center [416, 91] width 73 height 17
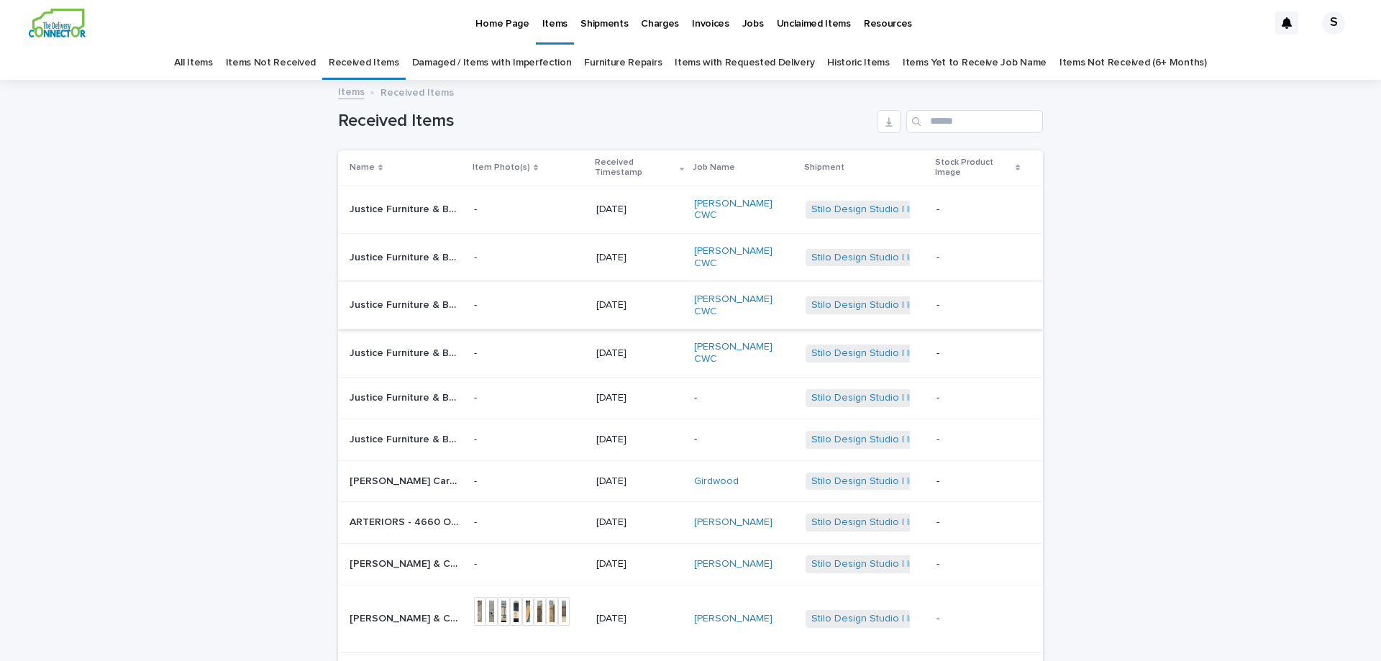
scroll to position [46, 0]
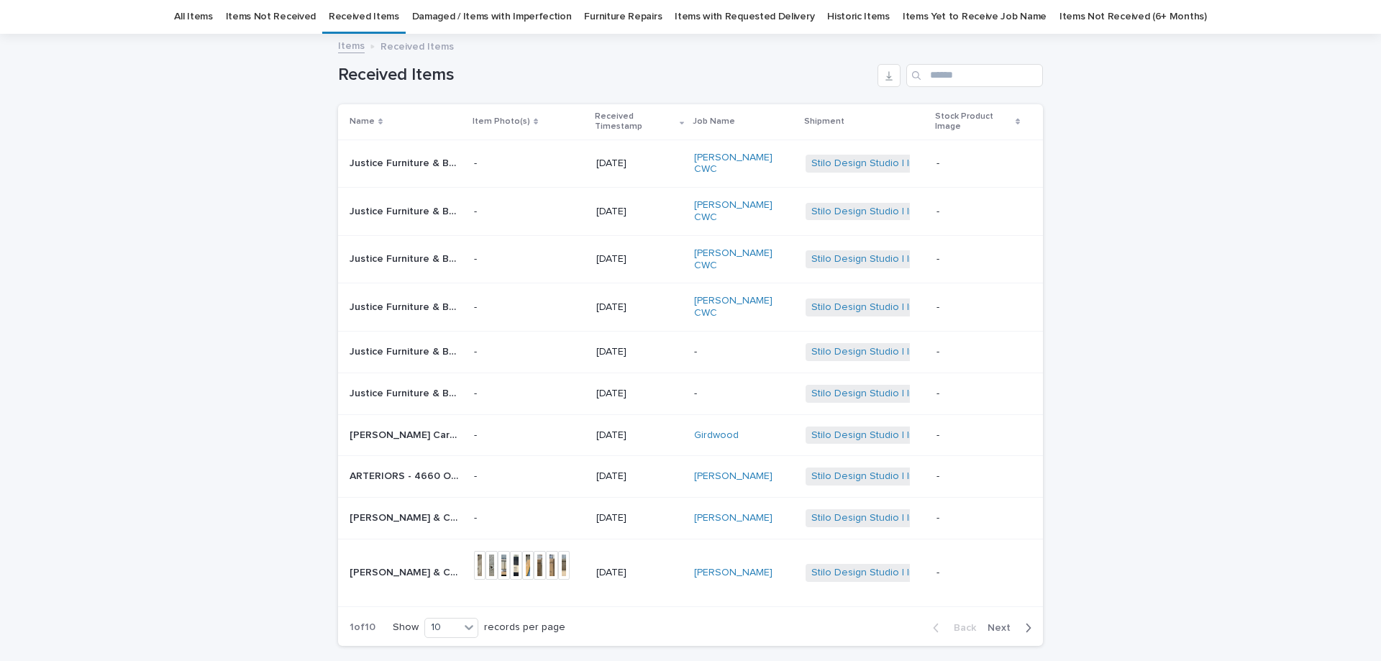
click at [420, 343] on p "Justice Furniture & Bedding - Island Palm 5/0 | 77680" at bounding box center [407, 350] width 116 height 15
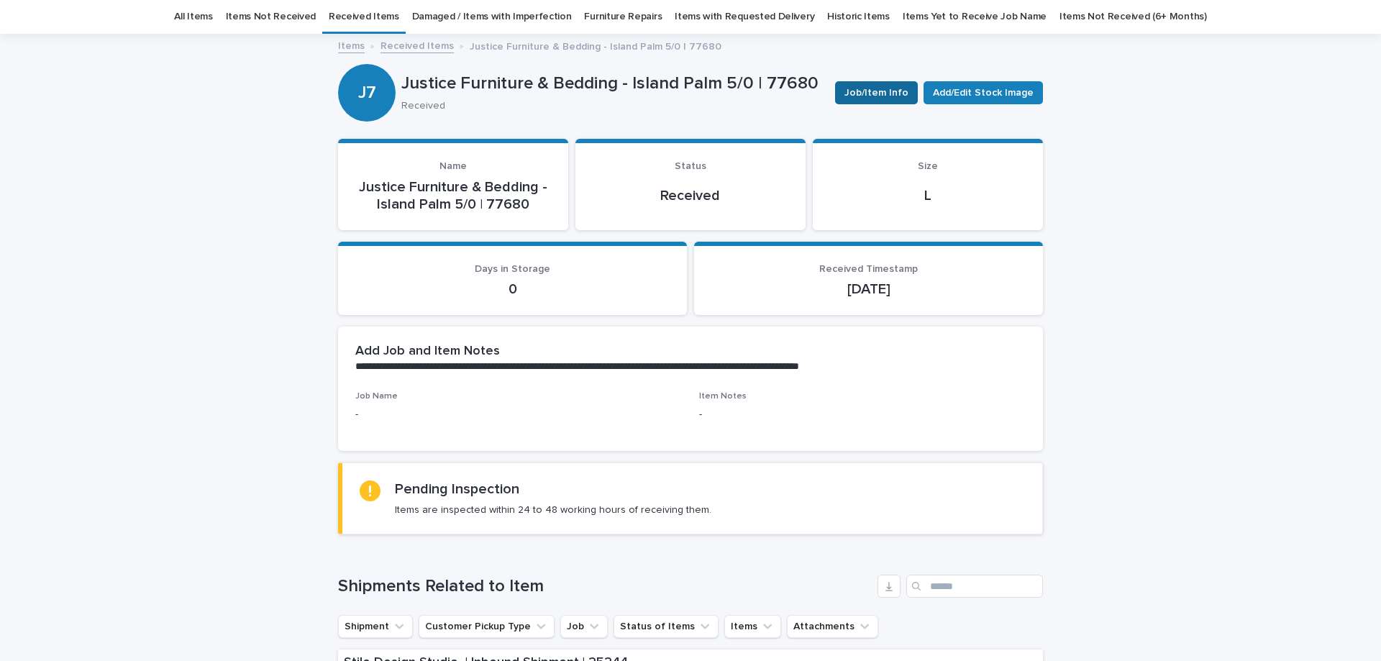
click at [850, 93] on span "Job/Item Info" at bounding box center [876, 93] width 64 height 14
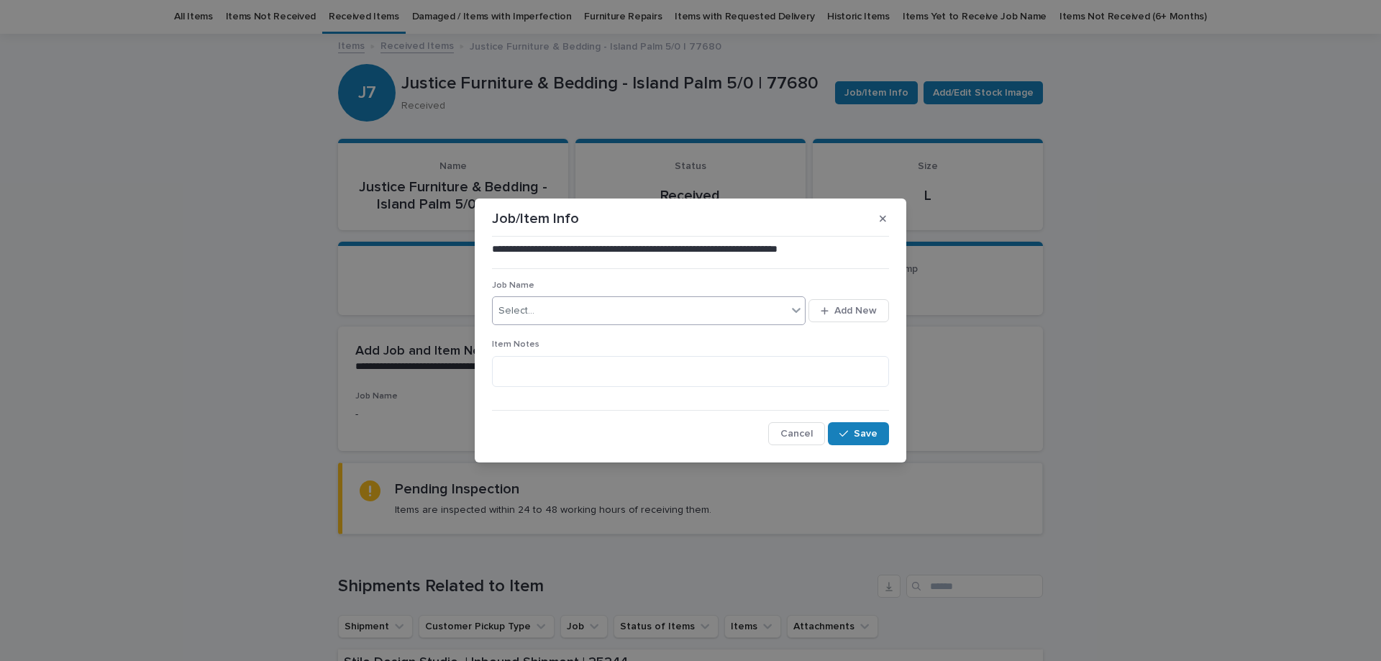
click at [792, 304] on icon at bounding box center [796, 310] width 14 height 14
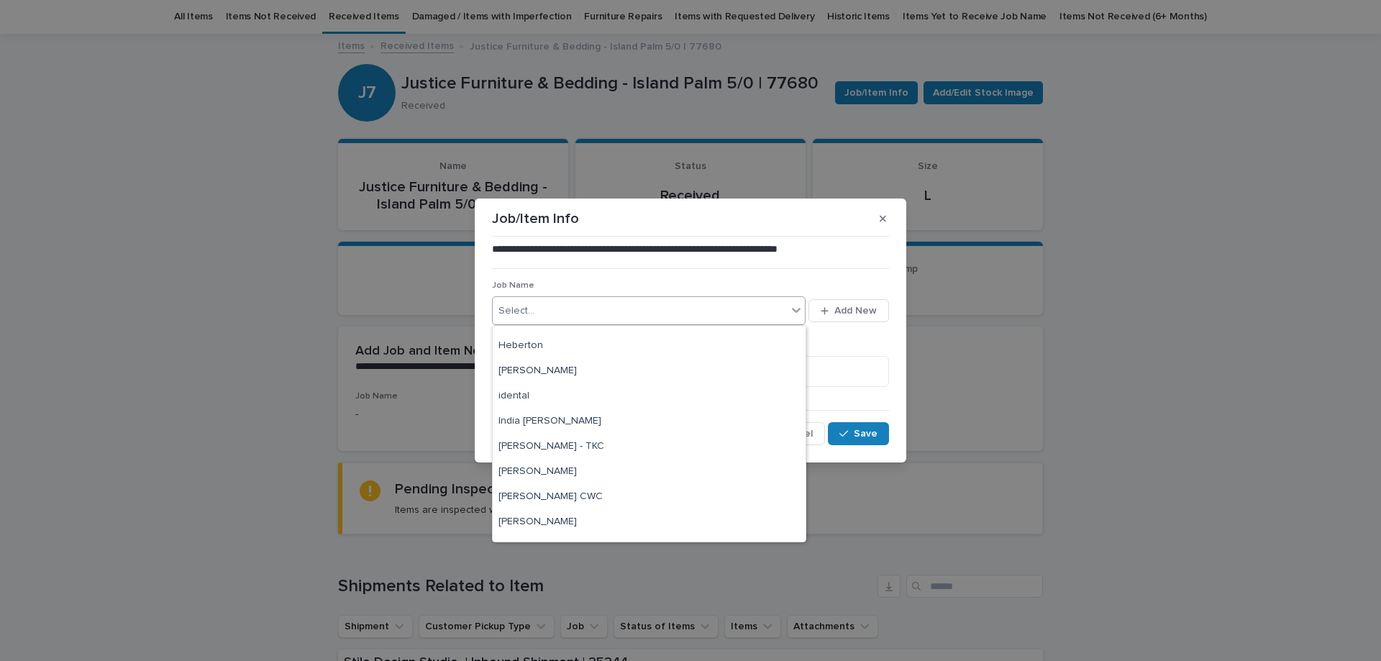
scroll to position [216, 0]
click at [644, 482] on div "[PERSON_NAME] CWC" at bounding box center [649, 474] width 313 height 25
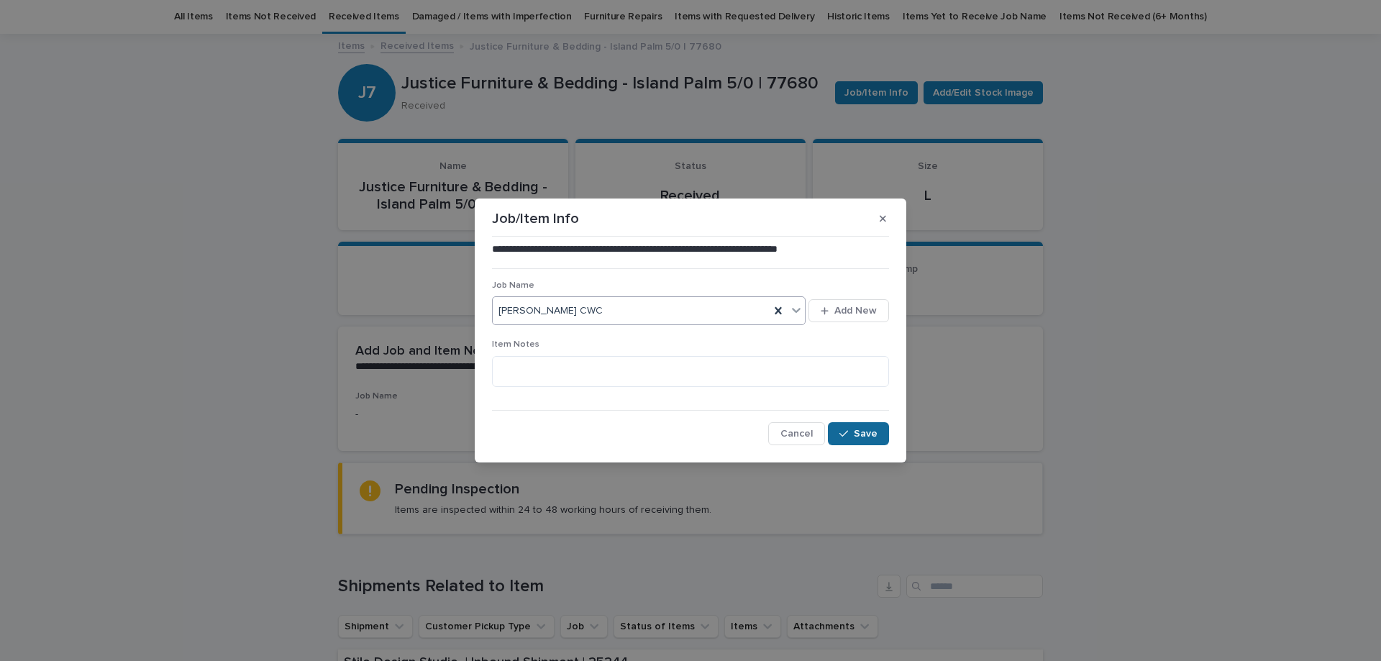
click at [856, 430] on span "Save" at bounding box center [865, 434] width 24 height 10
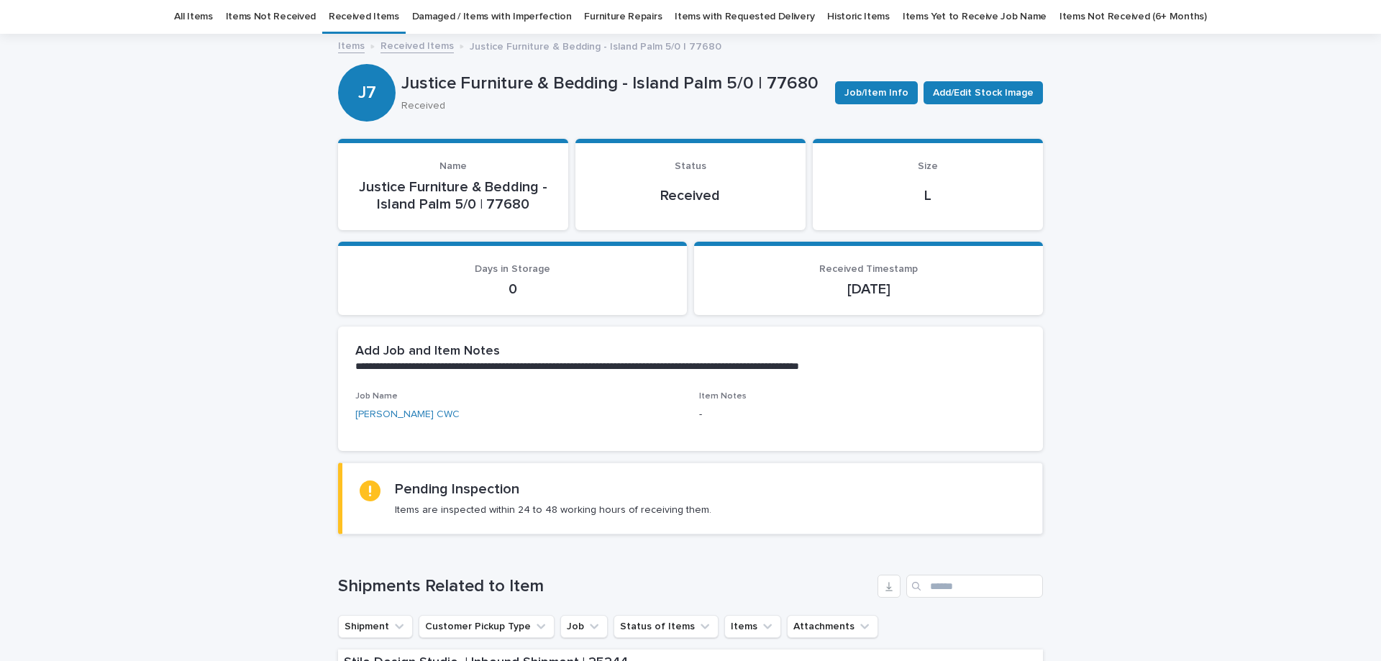
click at [425, 47] on link "Received Items" at bounding box center [416, 45] width 73 height 17
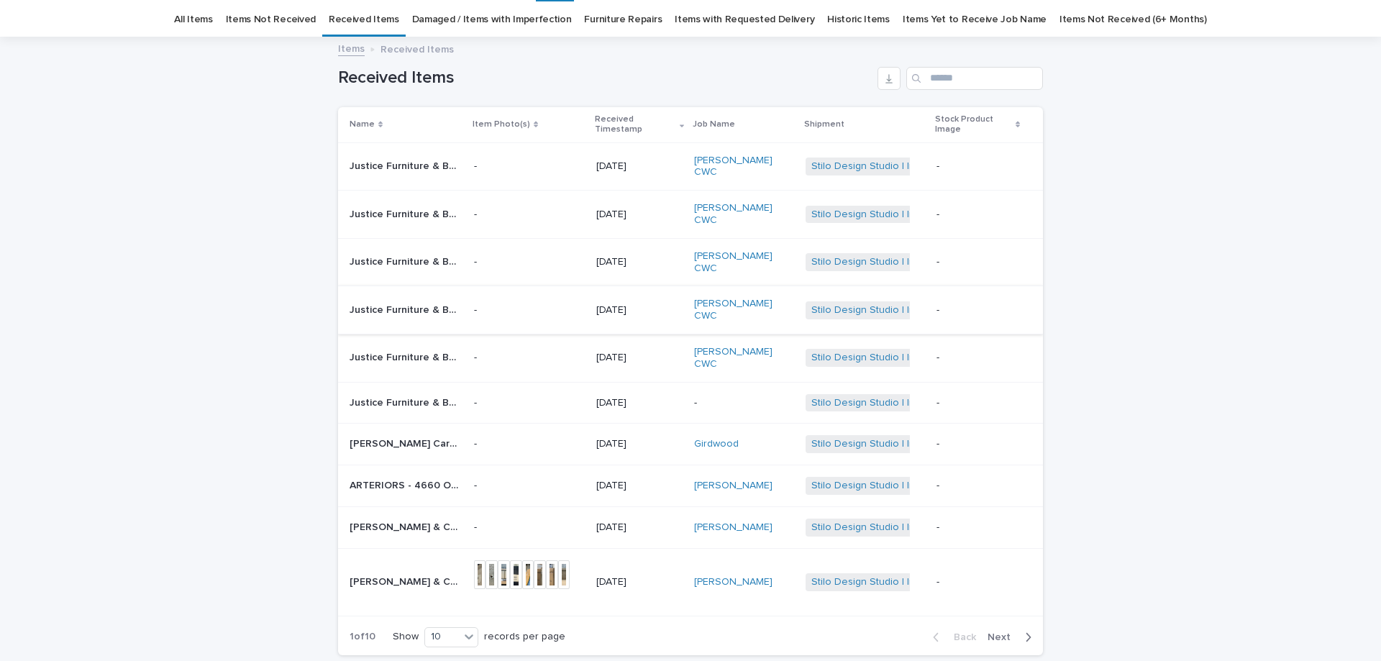
scroll to position [46, 0]
click at [444, 388] on div "Justice Furniture & Bedding - J Max Box Spring 5/0 | 77679 Justice Furniture & …" at bounding box center [405, 400] width 113 height 24
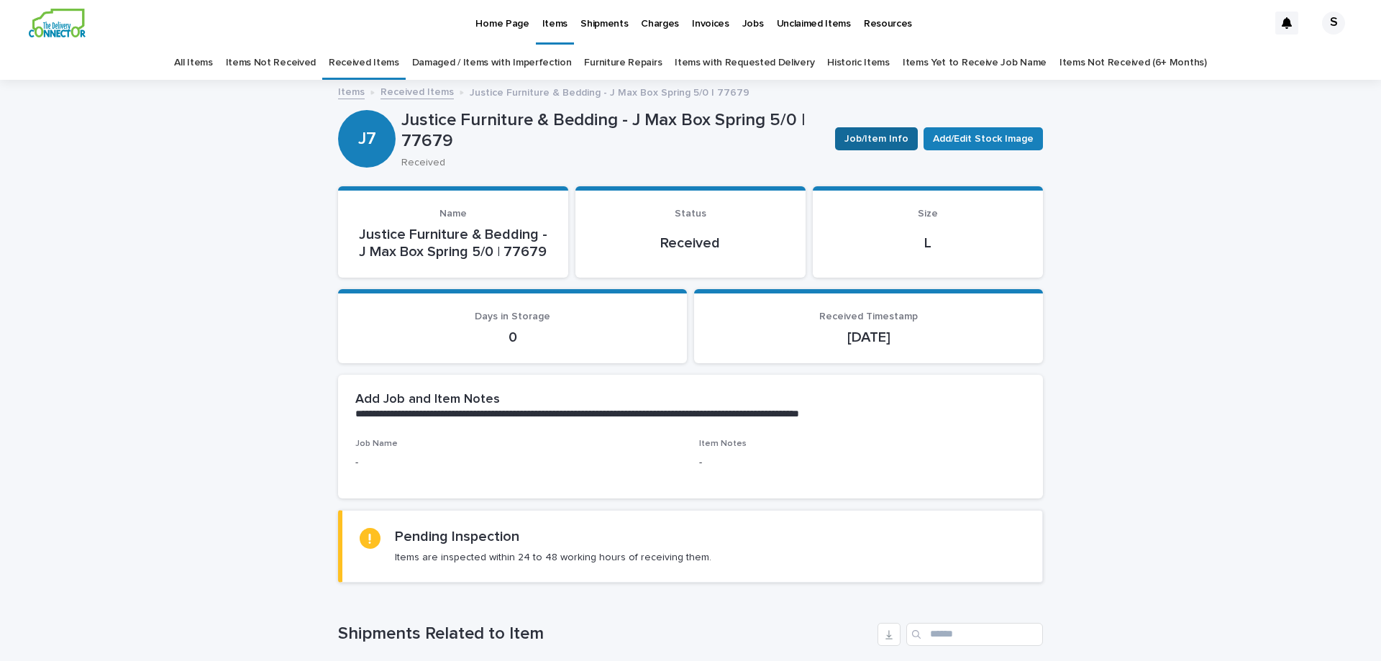
click at [883, 142] on span "Job/Item Info" at bounding box center [876, 139] width 64 height 14
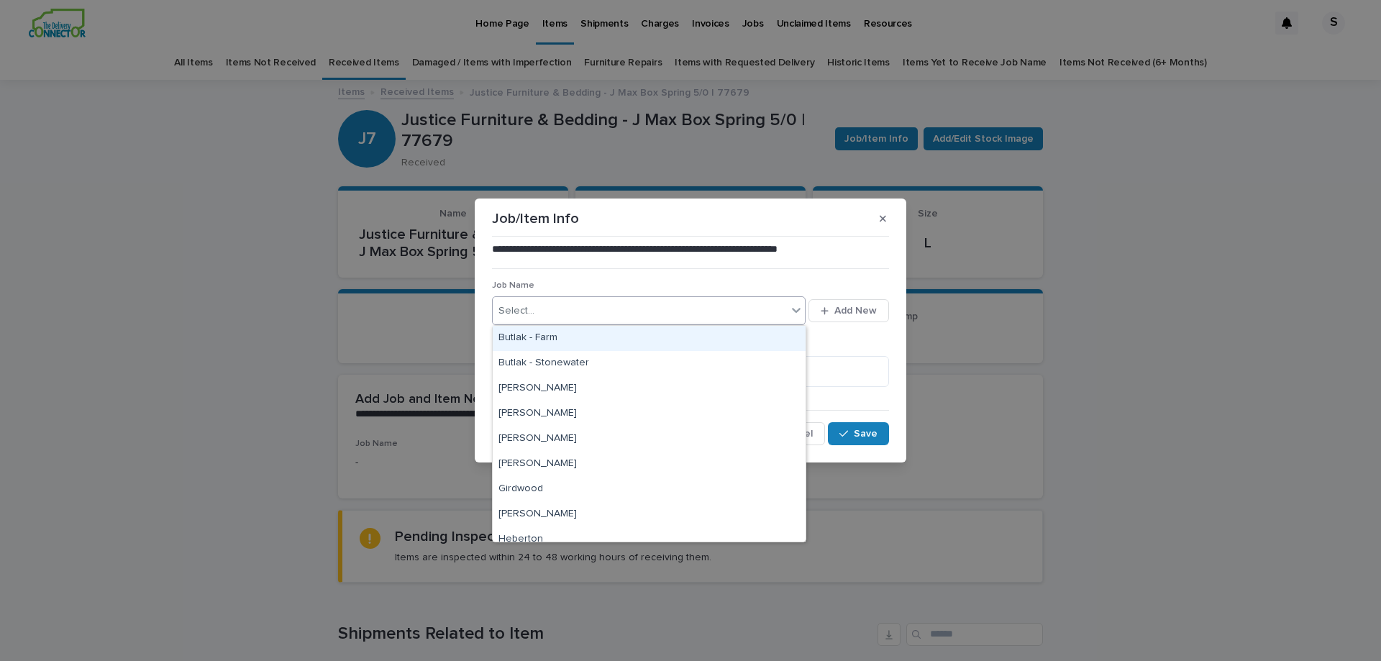
click at [702, 309] on div "Select..." at bounding box center [640, 311] width 294 height 24
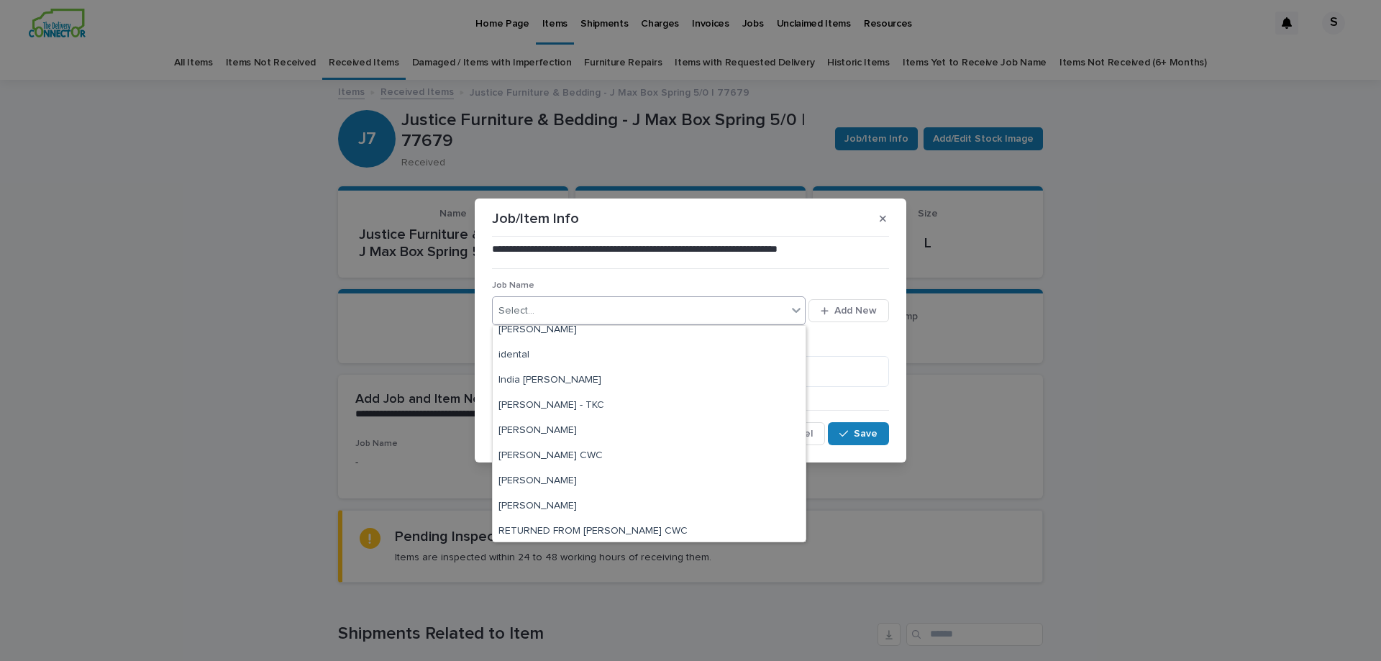
scroll to position [288, 0]
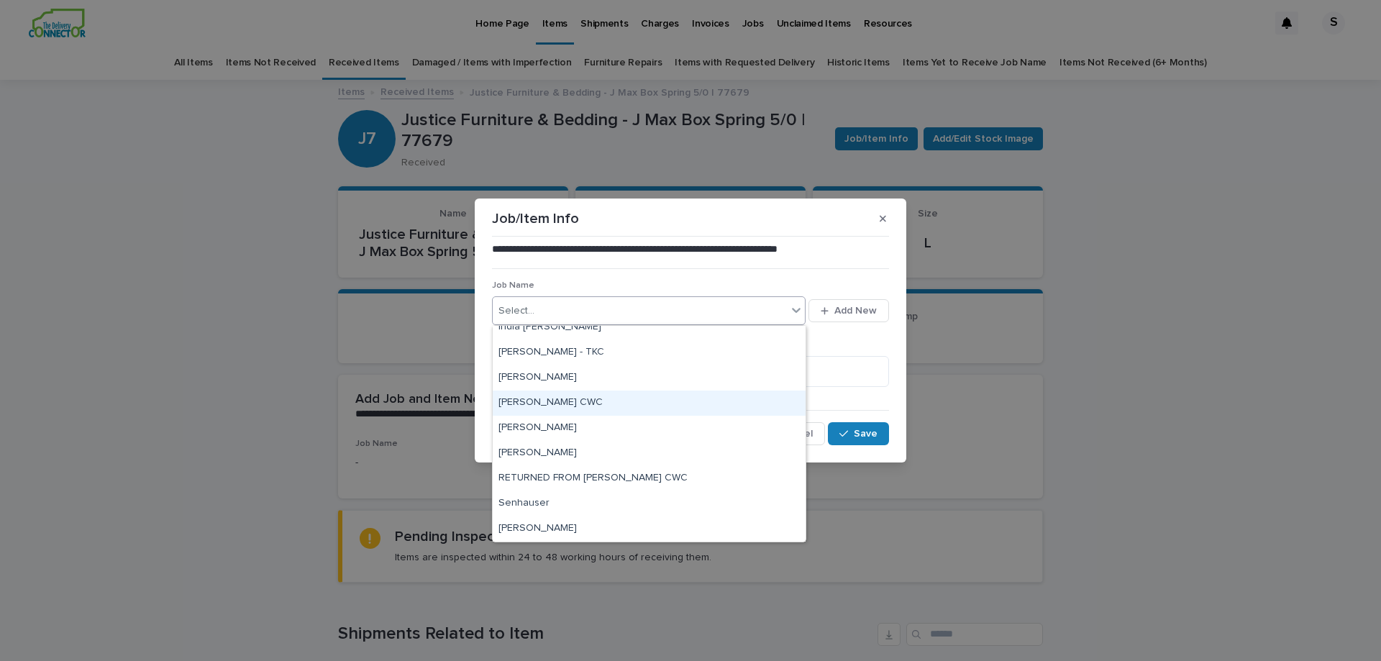
click at [645, 401] on div "[PERSON_NAME] CWC" at bounding box center [649, 402] width 313 height 25
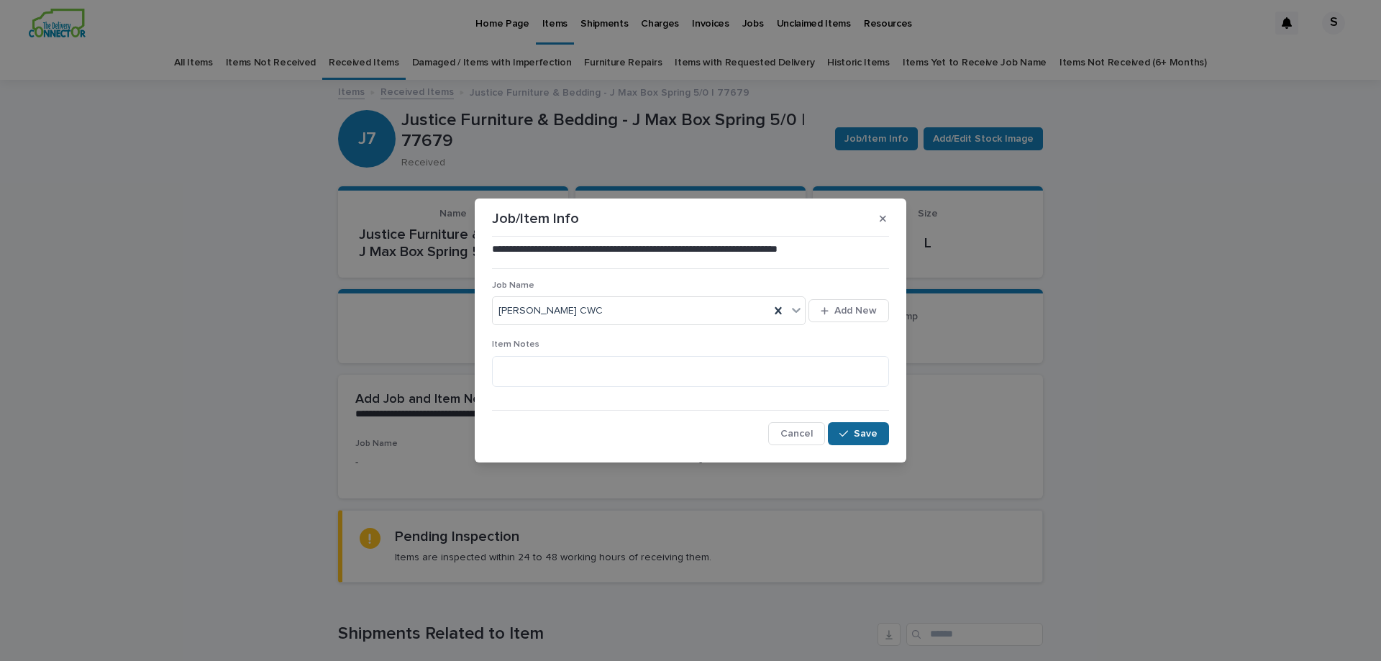
click at [853, 435] on div "button" at bounding box center [846, 434] width 14 height 10
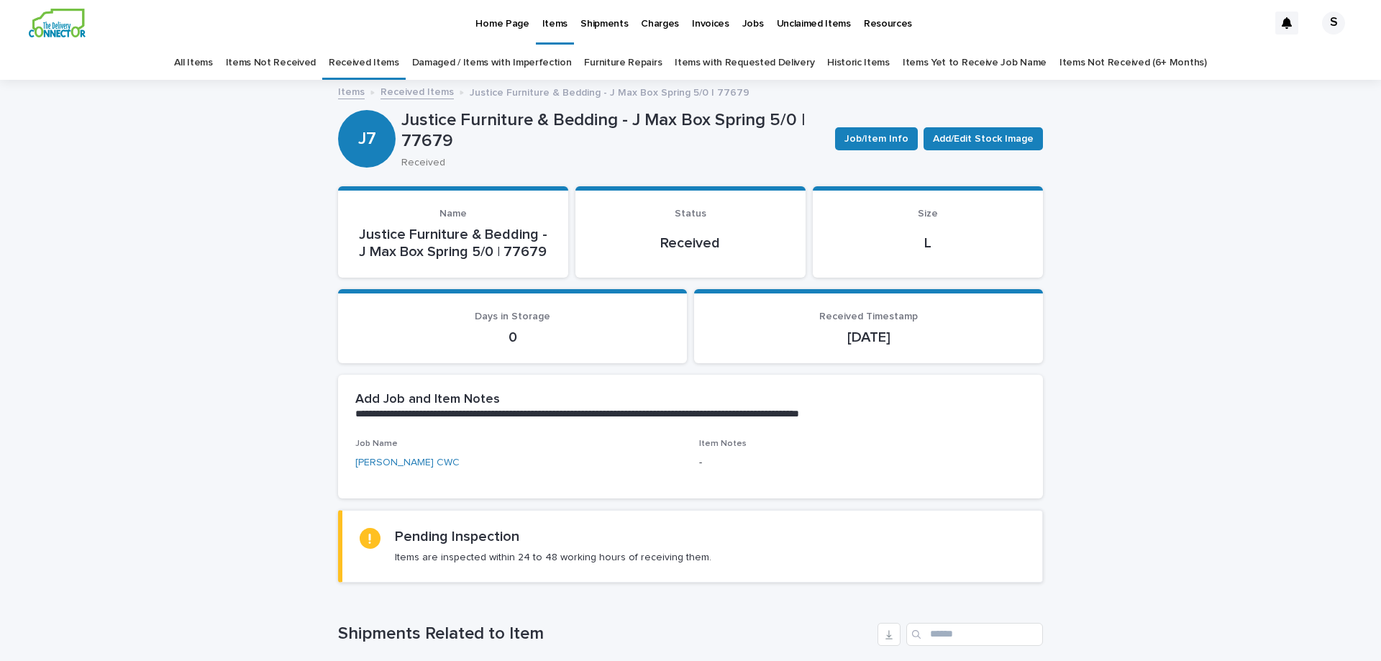
click at [603, 20] on p "Shipments" at bounding box center [603, 15] width 47 height 30
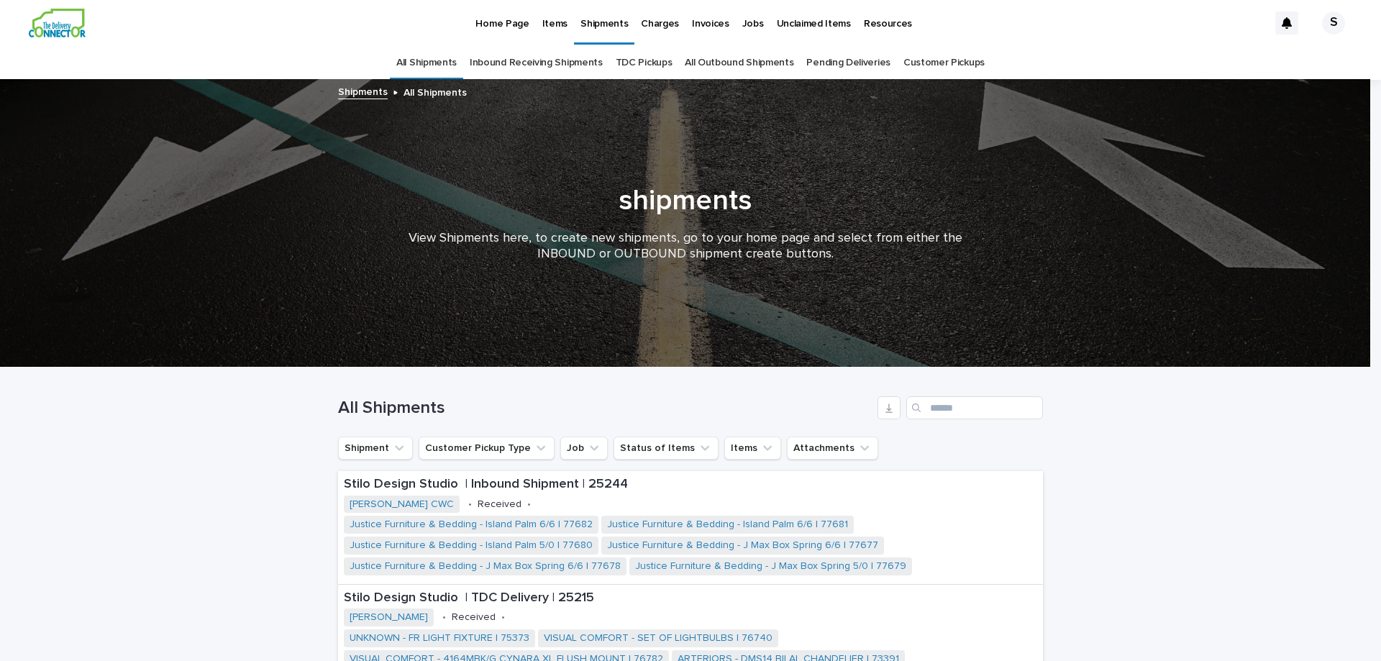
click at [574, 63] on link "Inbound Receiving Shipments" at bounding box center [536, 63] width 133 height 34
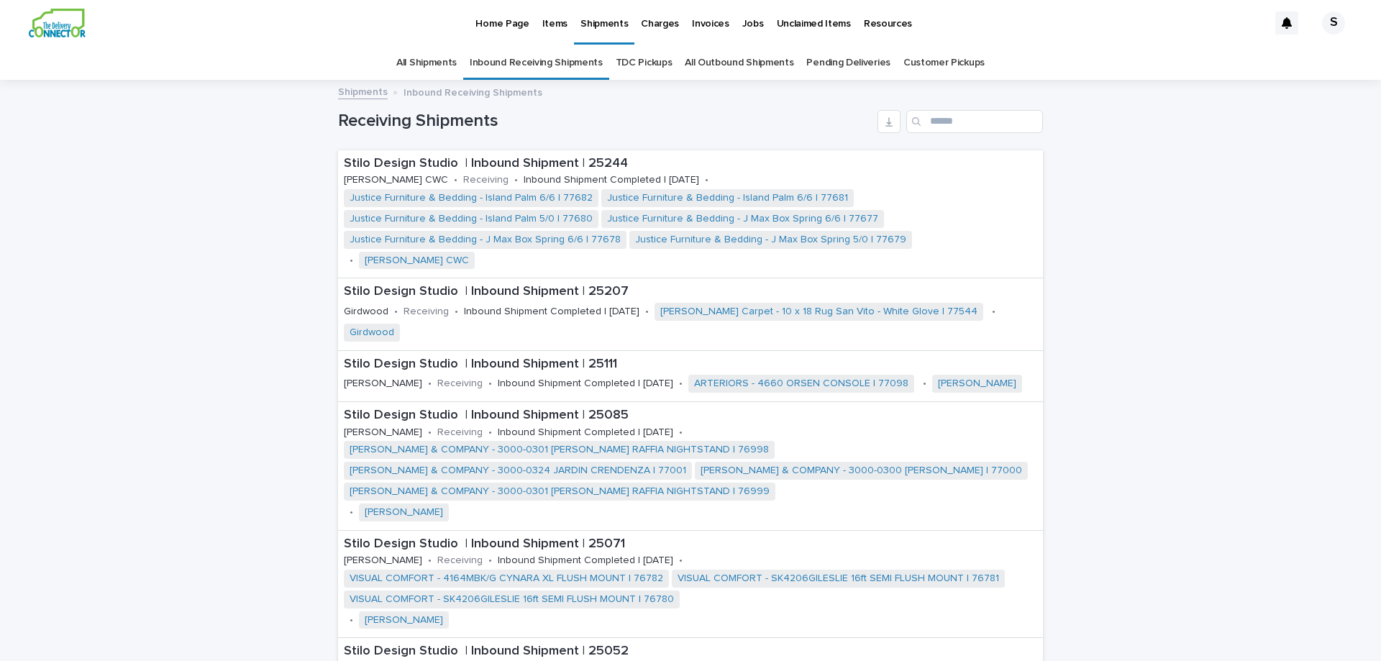
click at [853, 63] on link "Pending Deliveries" at bounding box center [847, 63] width 83 height 34
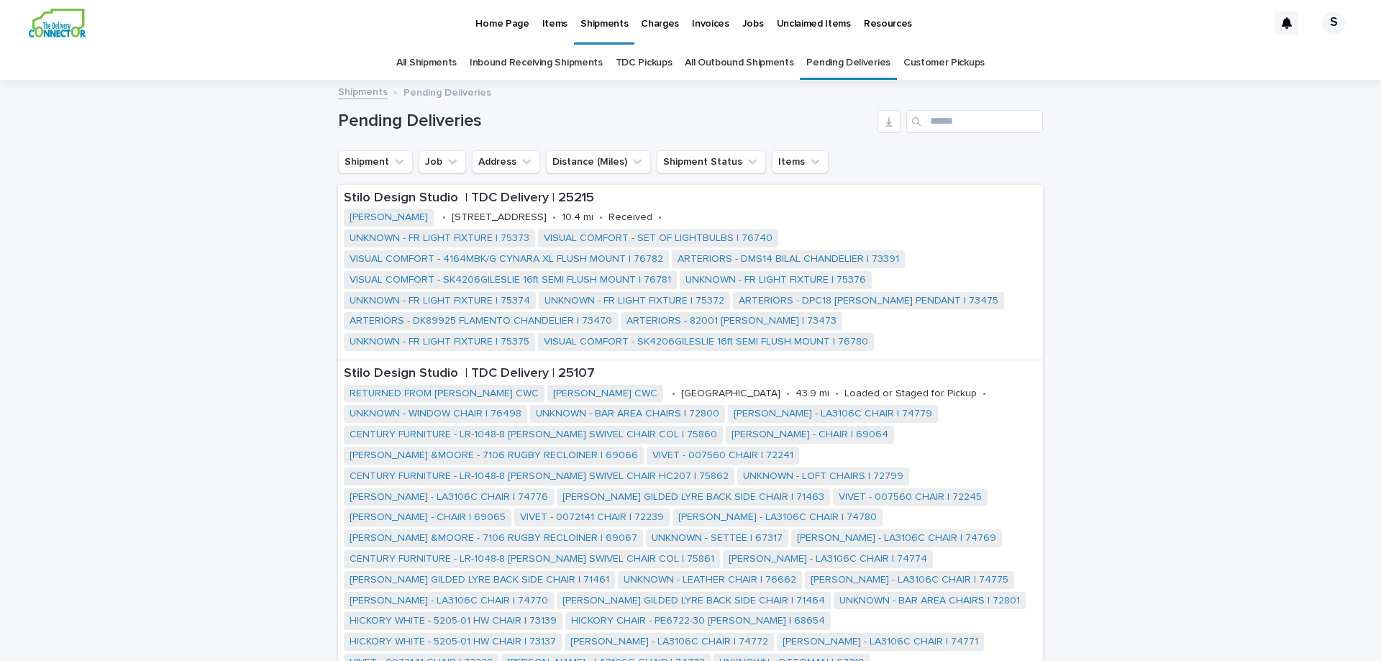
click at [552, 28] on p "Items" at bounding box center [554, 15] width 25 height 30
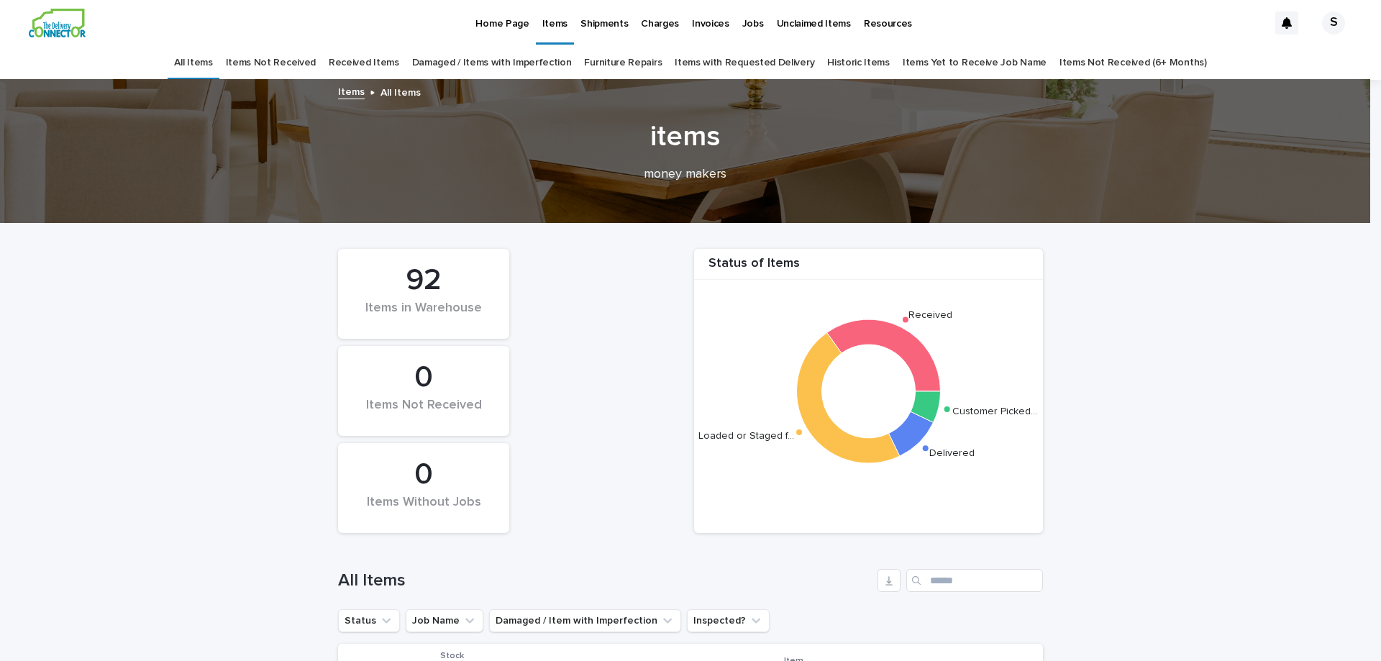
click at [612, 18] on p "Shipments" at bounding box center [603, 15] width 47 height 30
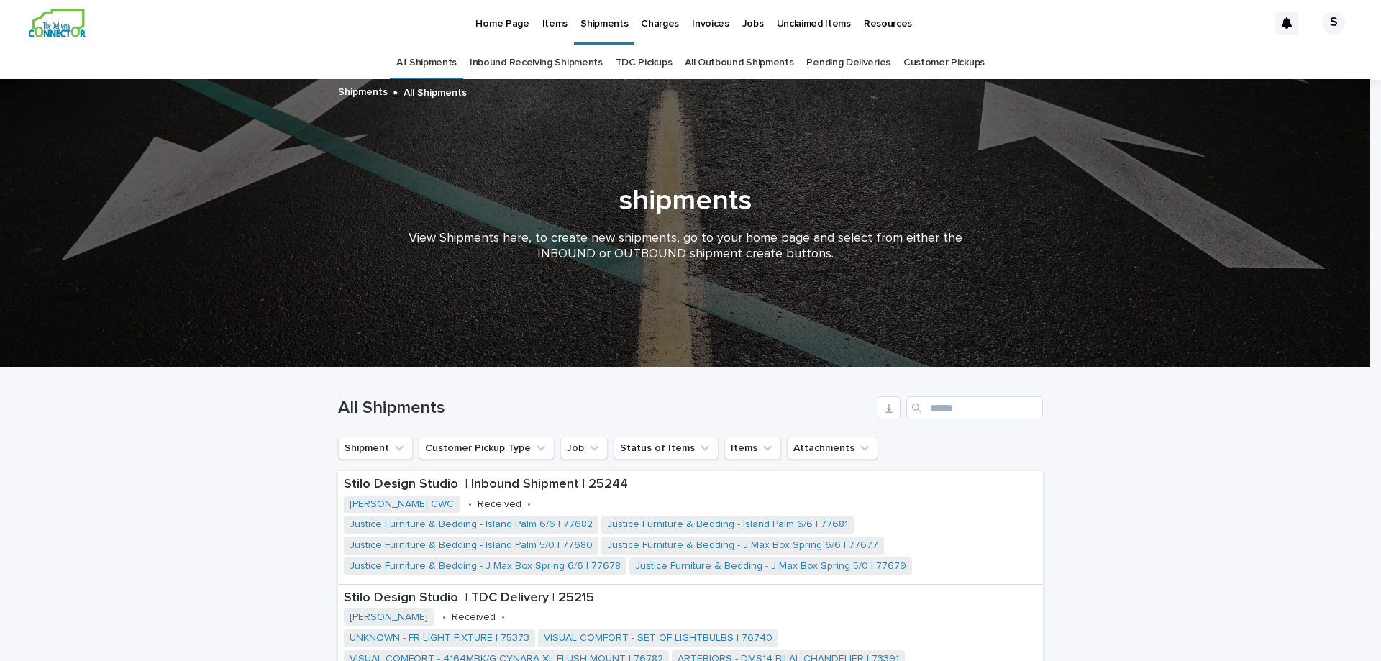
click at [556, 67] on link "Inbound Receiving Shipments" at bounding box center [536, 63] width 133 height 34
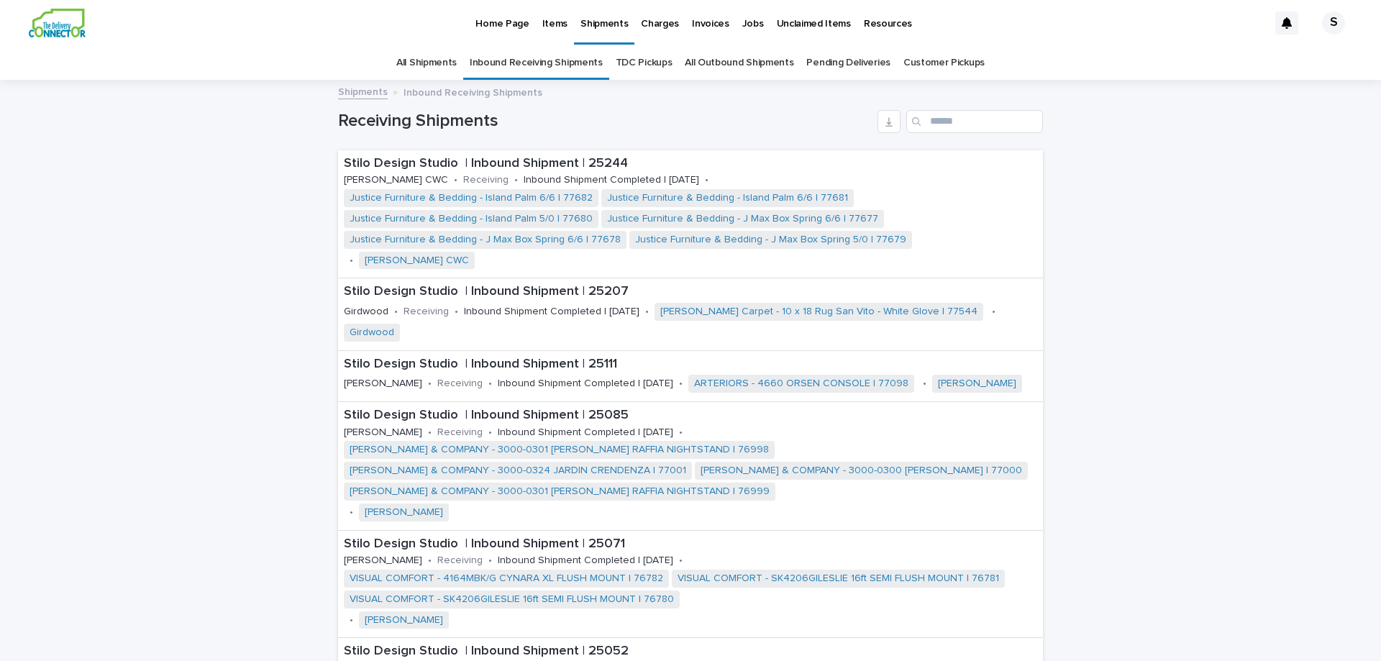
click at [873, 22] on p "Resources" at bounding box center [888, 15] width 48 height 30
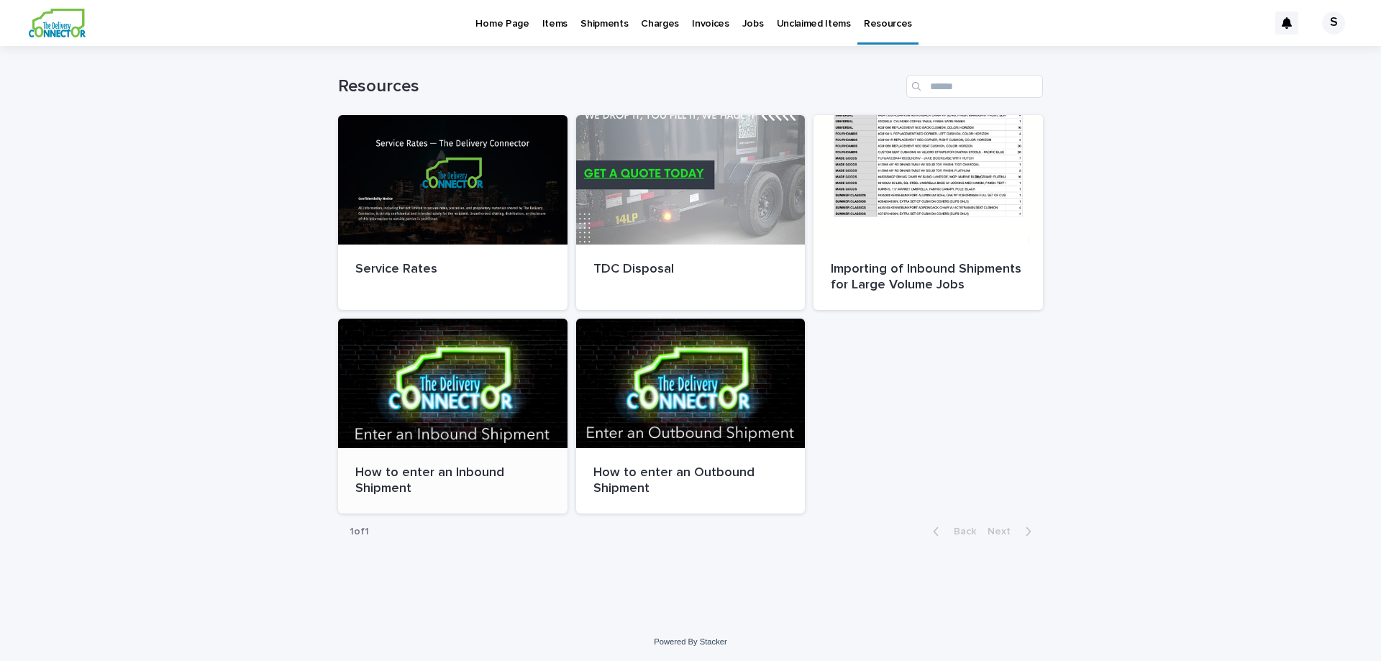
click at [448, 349] on div at bounding box center [452, 383] width 229 height 129
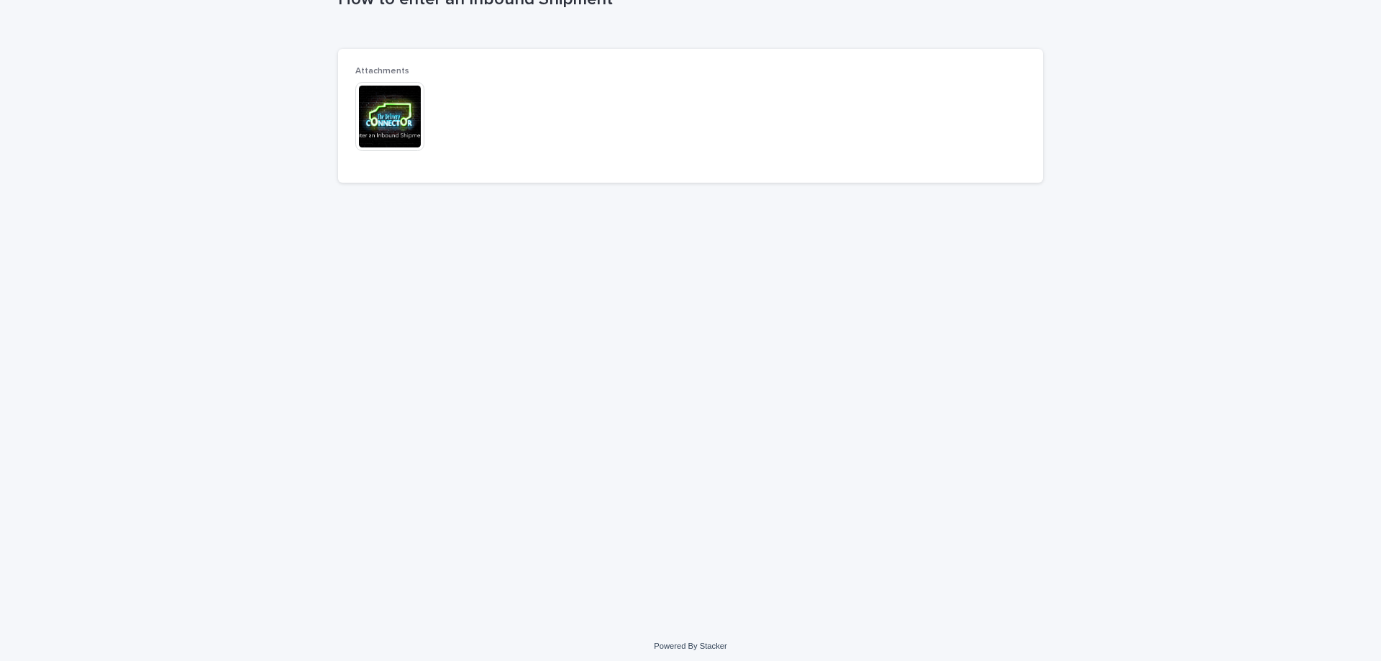
scroll to position [108, 0]
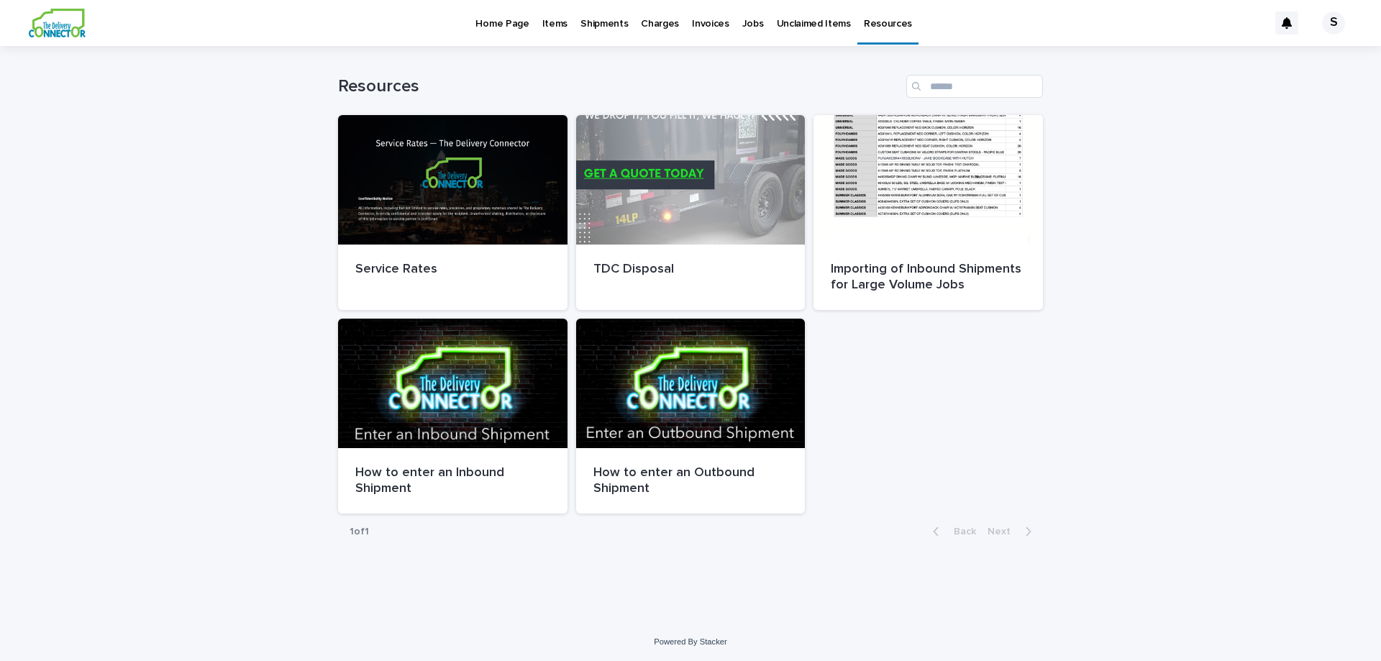
click at [517, 29] on p "Home Page" at bounding box center [501, 15] width 53 height 30
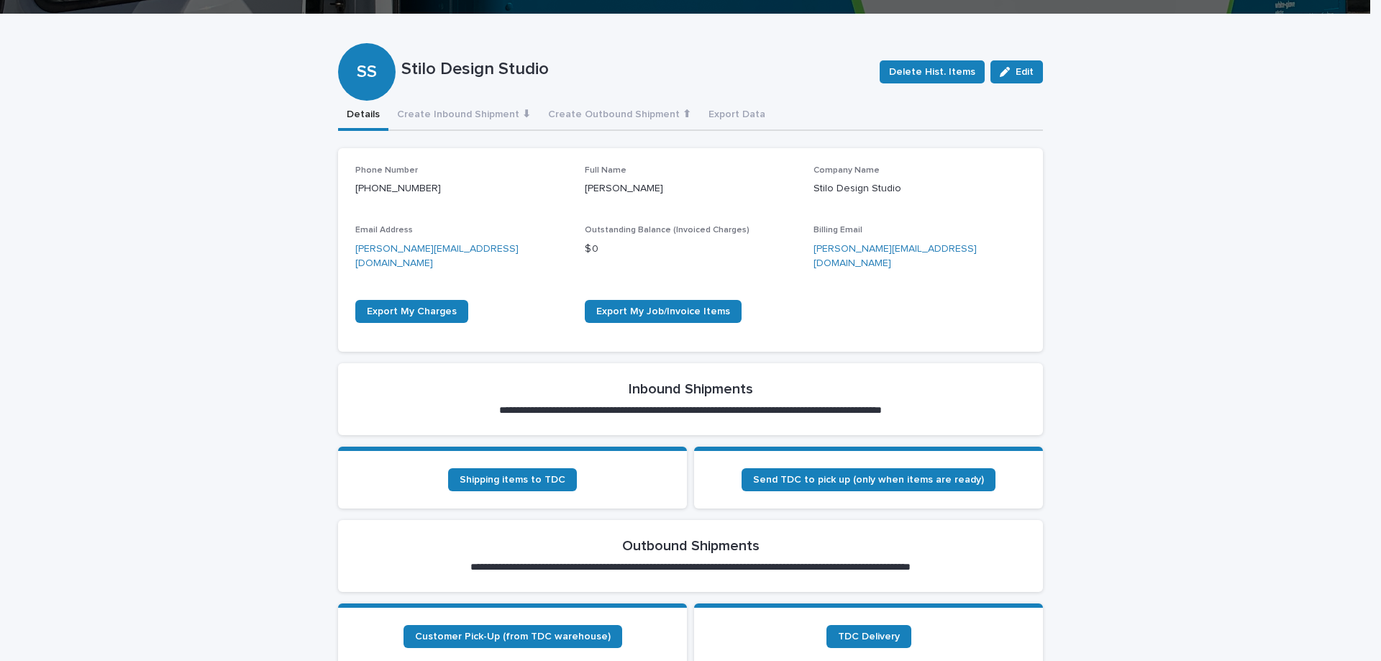
scroll to position [216, 0]
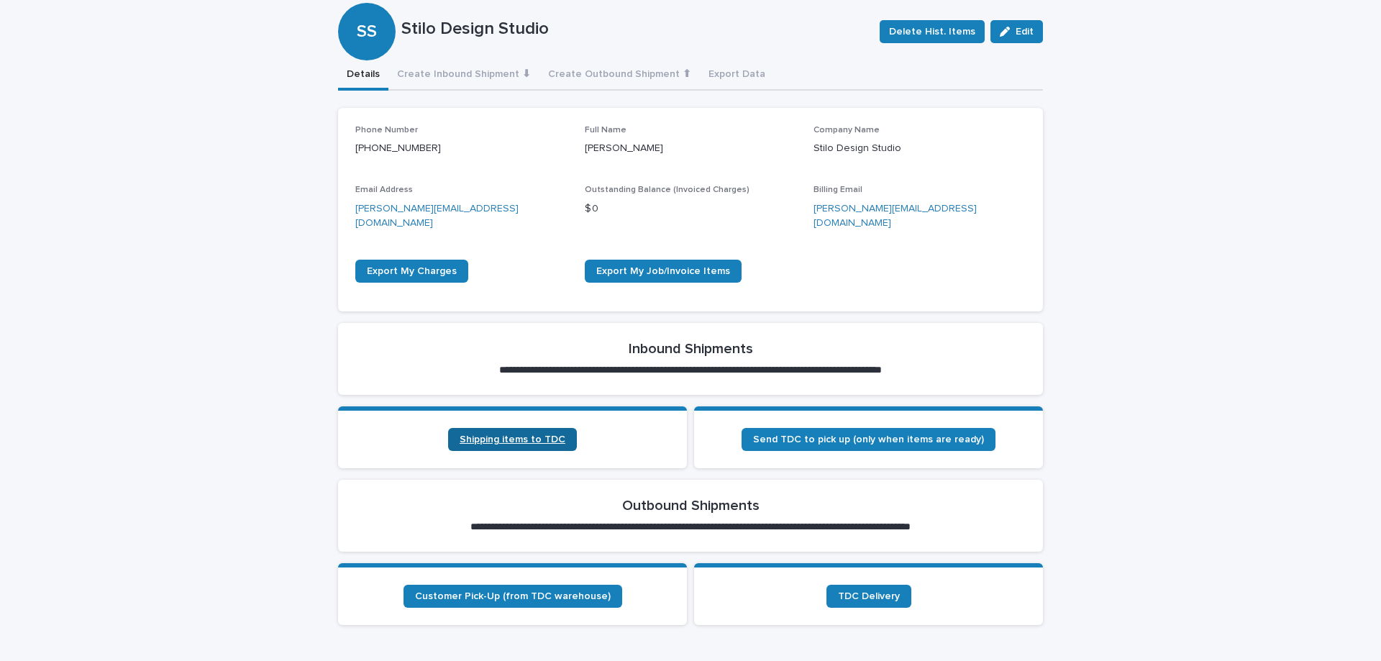
click at [505, 428] on link "Shipping items to TDC" at bounding box center [512, 439] width 129 height 23
